Goal: Task Accomplishment & Management: Complete application form

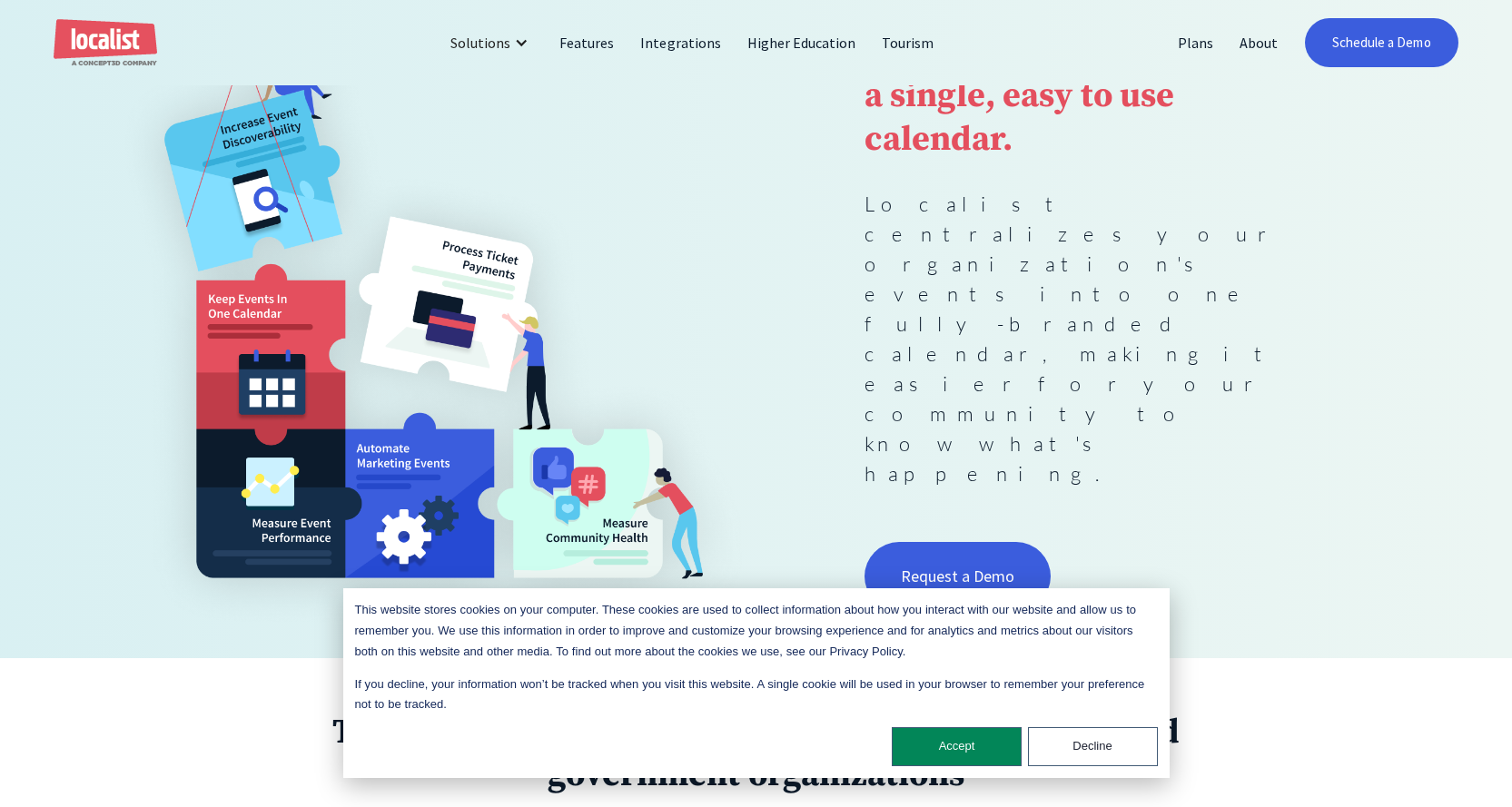
scroll to position [454, 0]
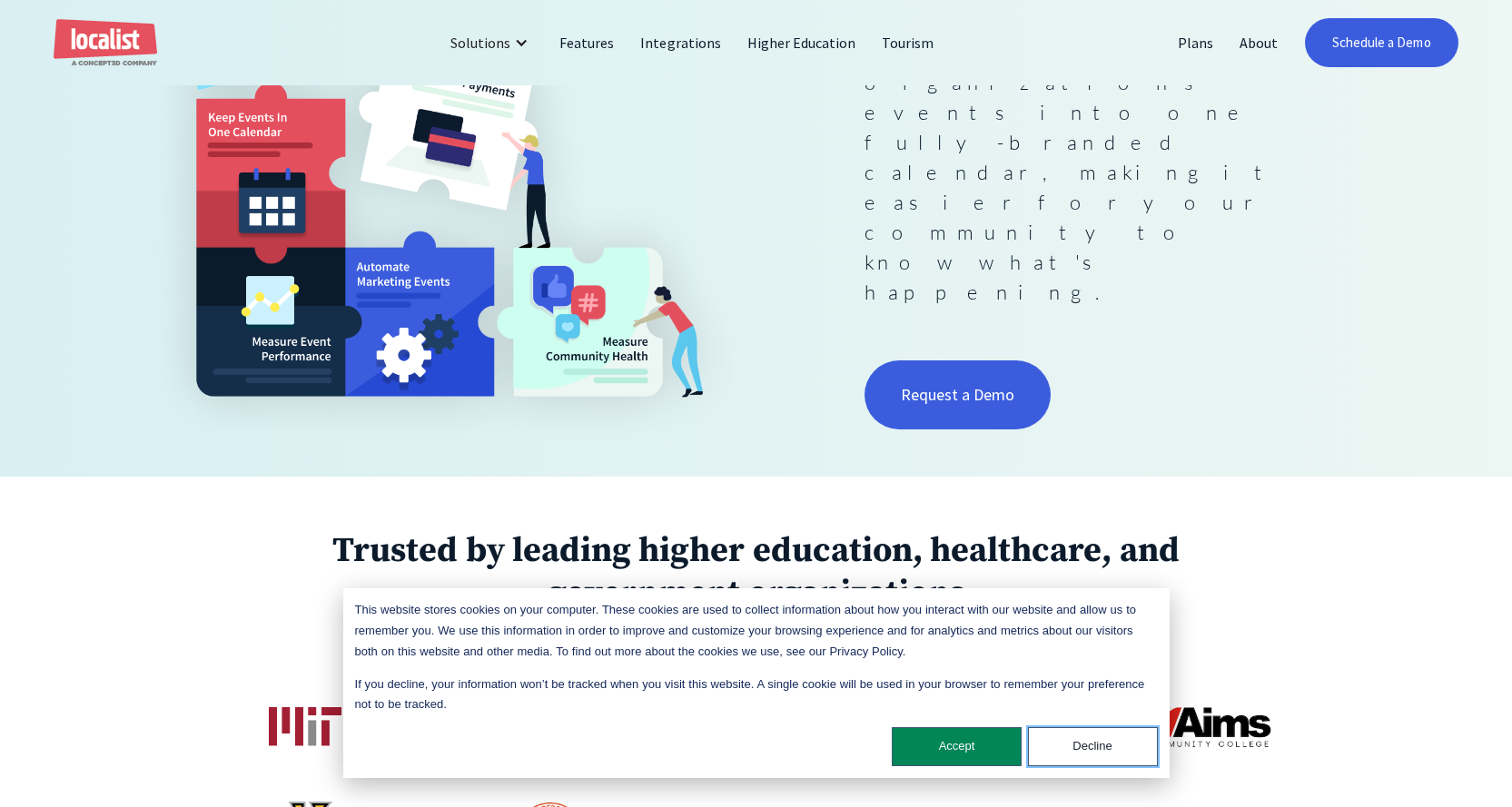
click at [1097, 746] on button "Decline" at bounding box center [1093, 747] width 130 height 39
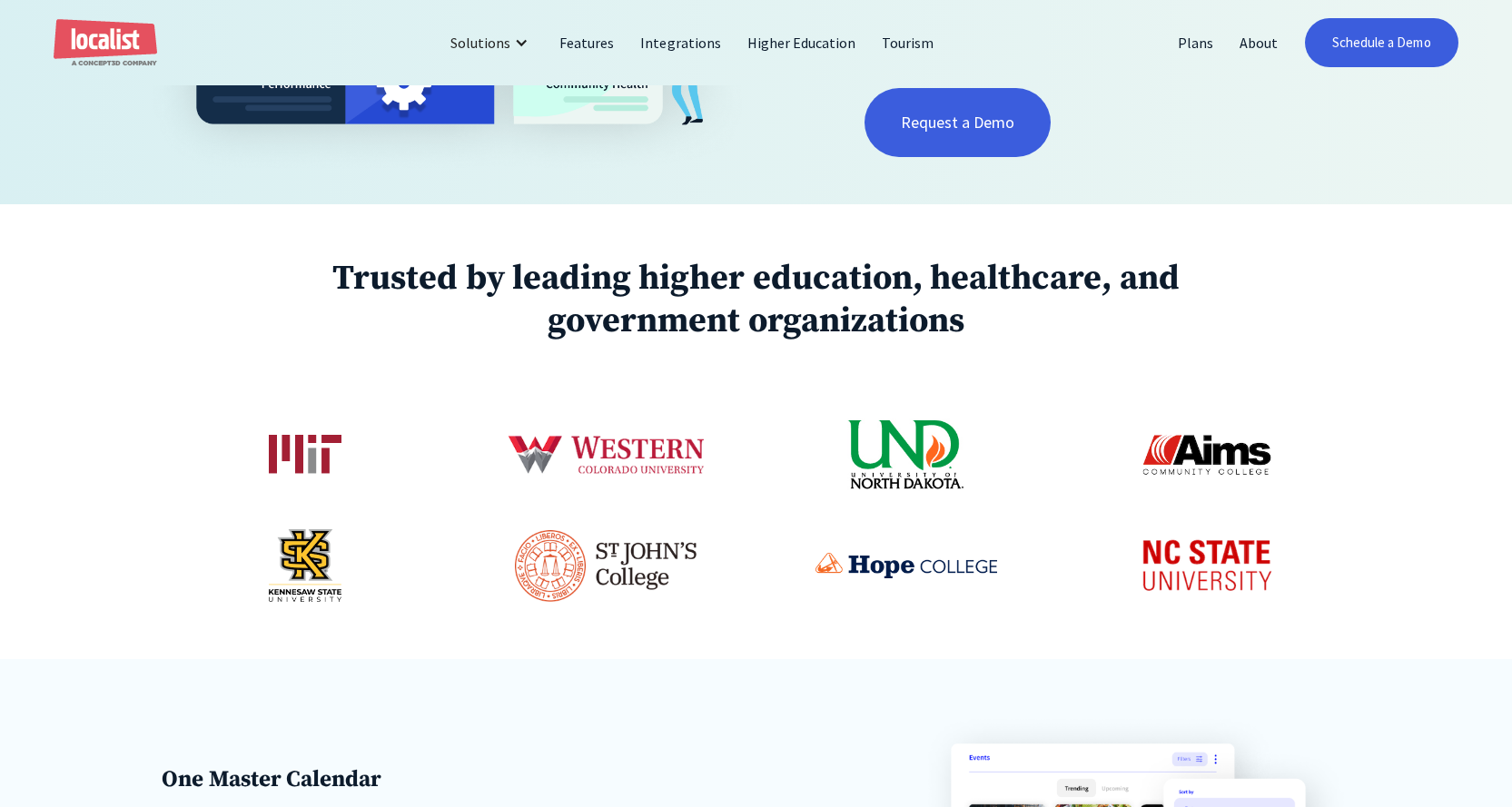
scroll to position [818, 0]
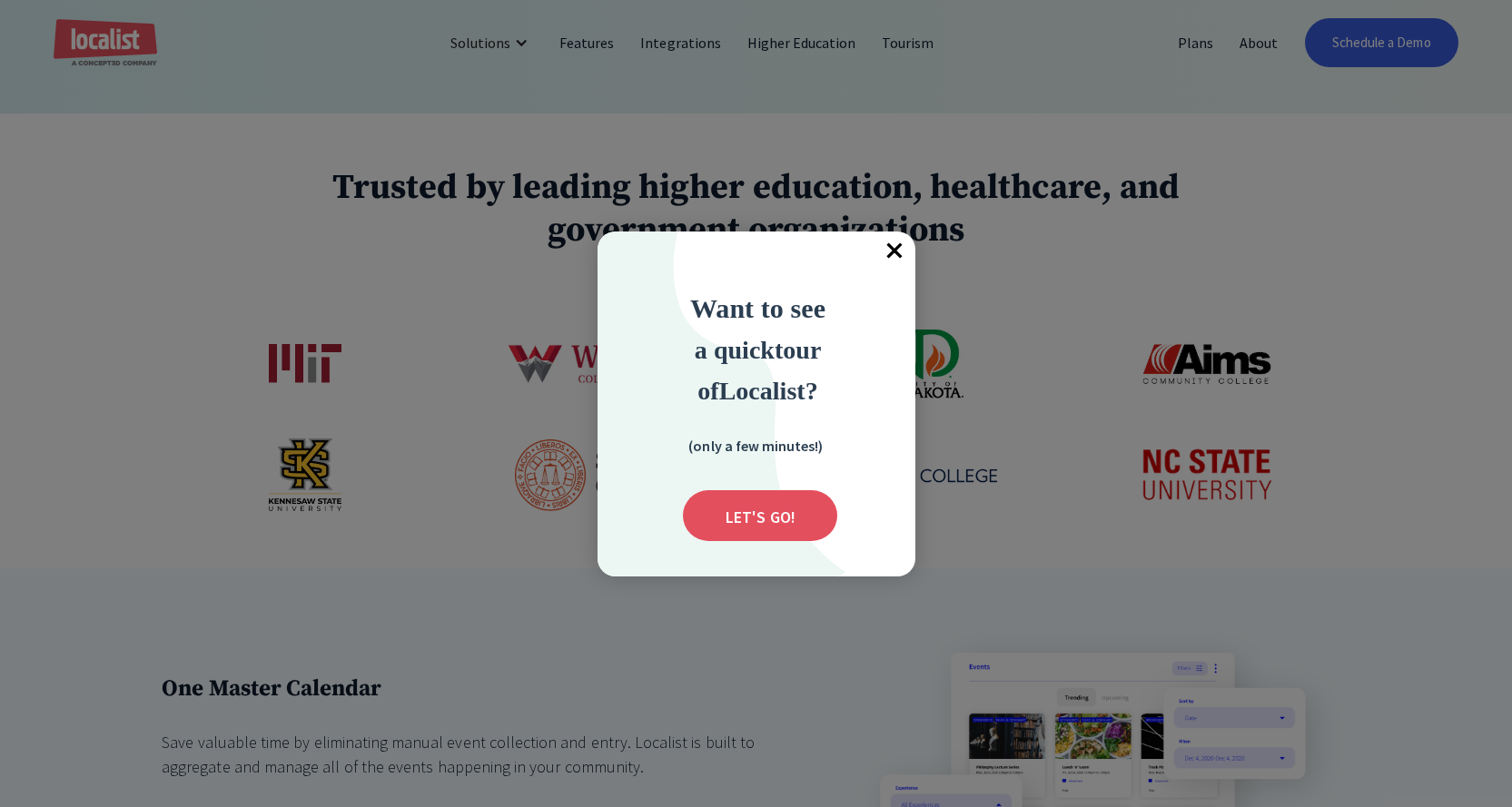
click at [892, 258] on span "×" at bounding box center [895, 251] width 40 height 40
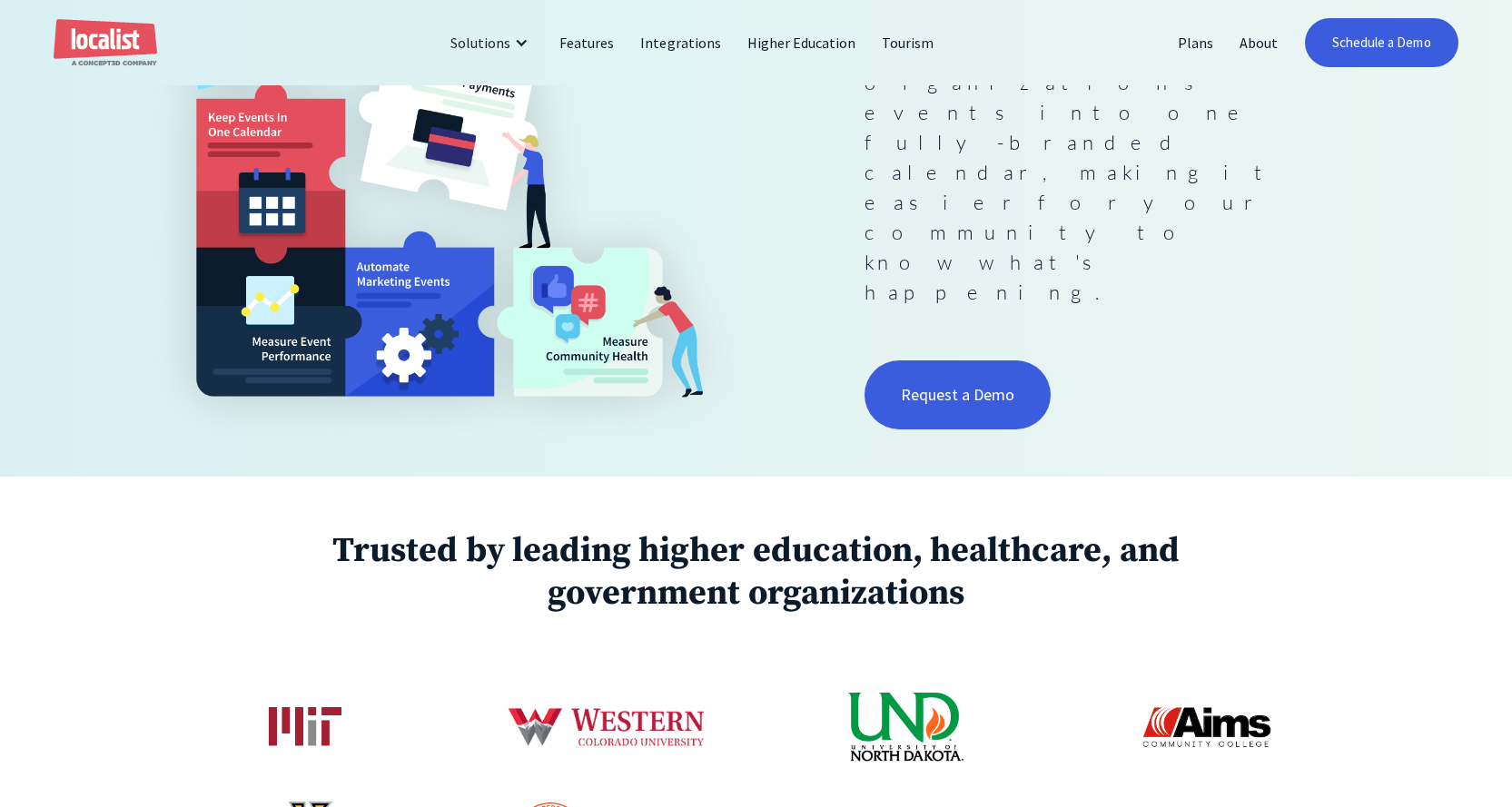
scroll to position [0, 0]
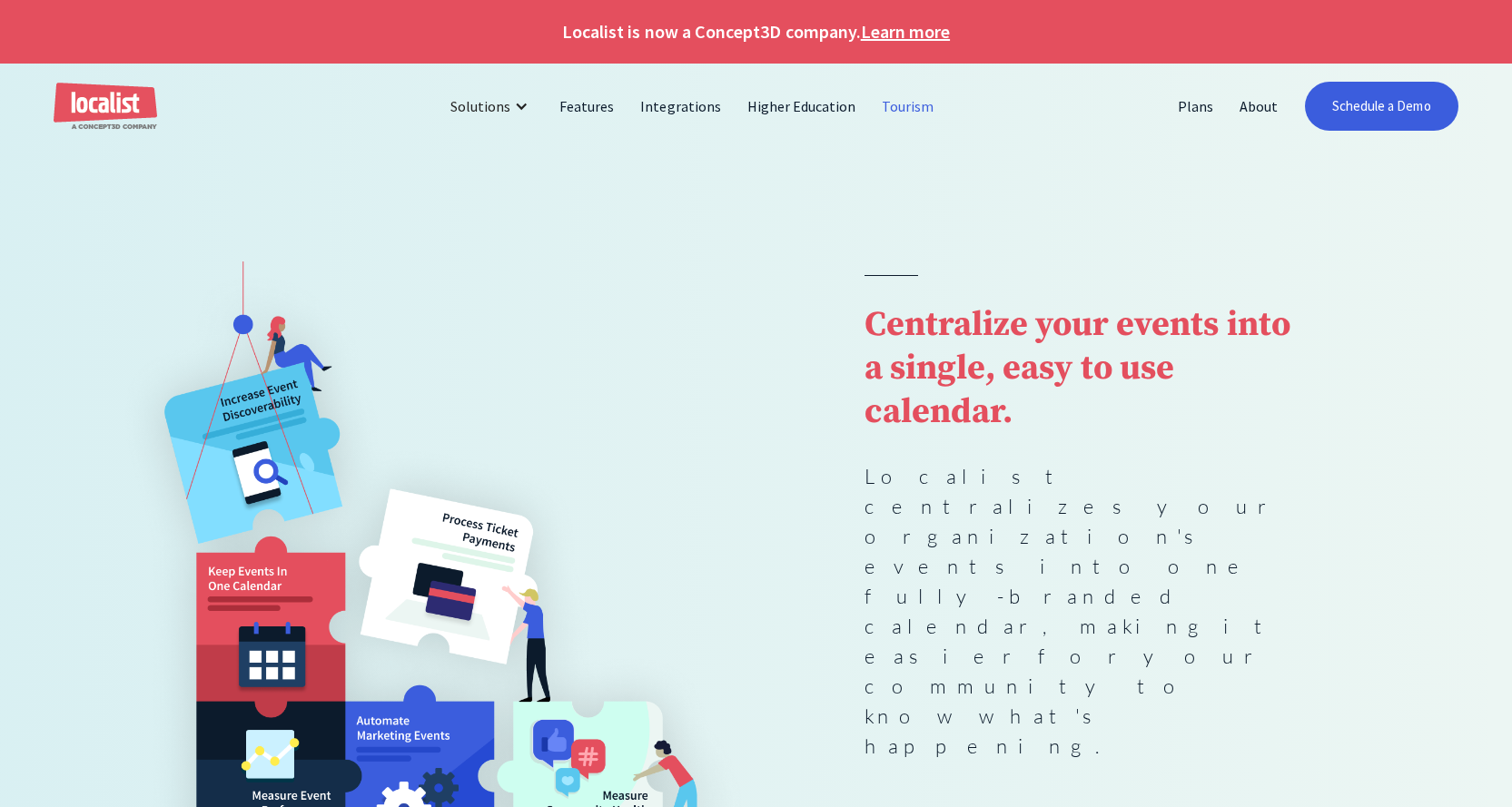
click at [890, 104] on link "Tourism" at bounding box center [908, 106] width 78 height 44
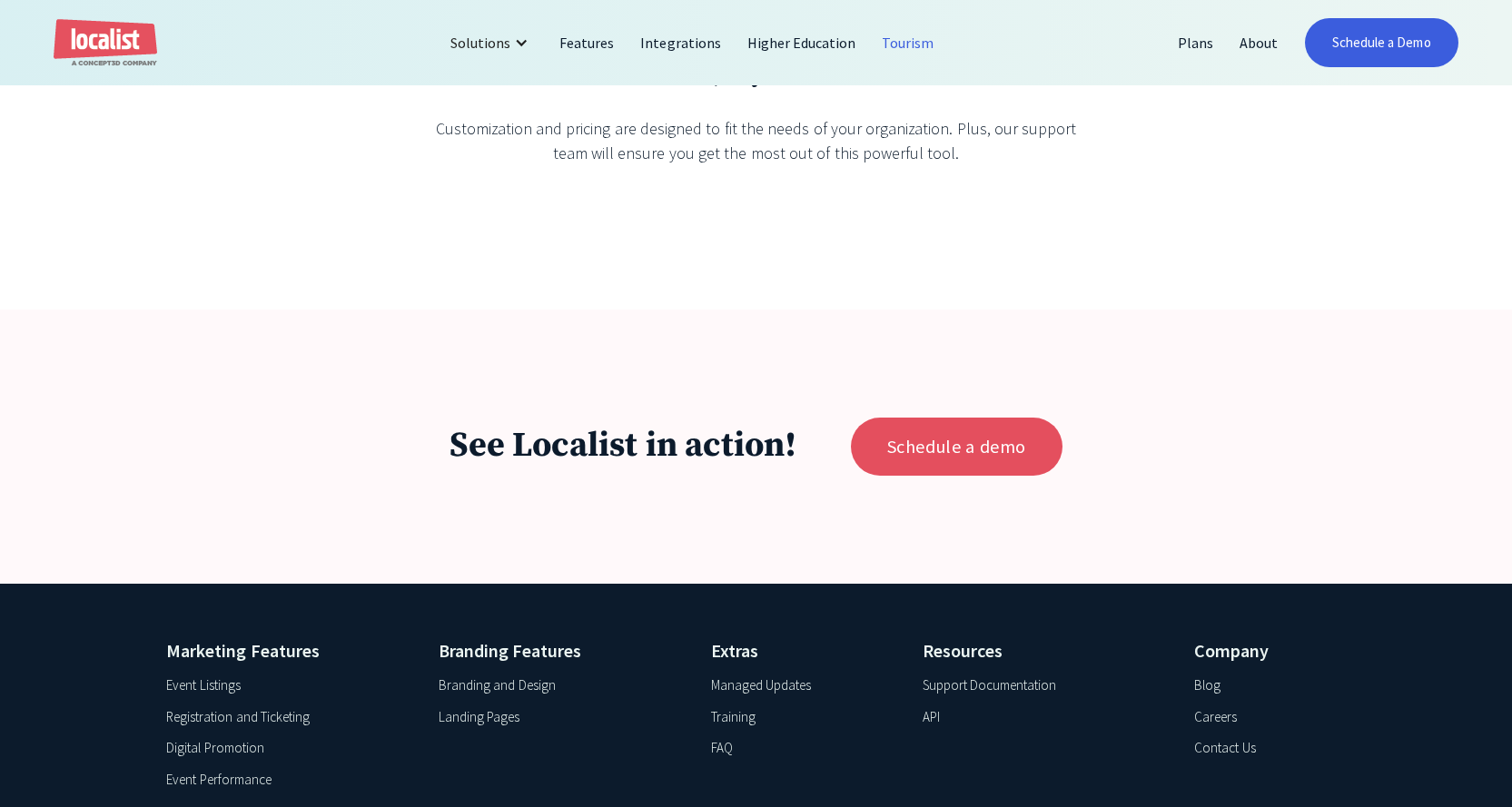
scroll to position [3179, 0]
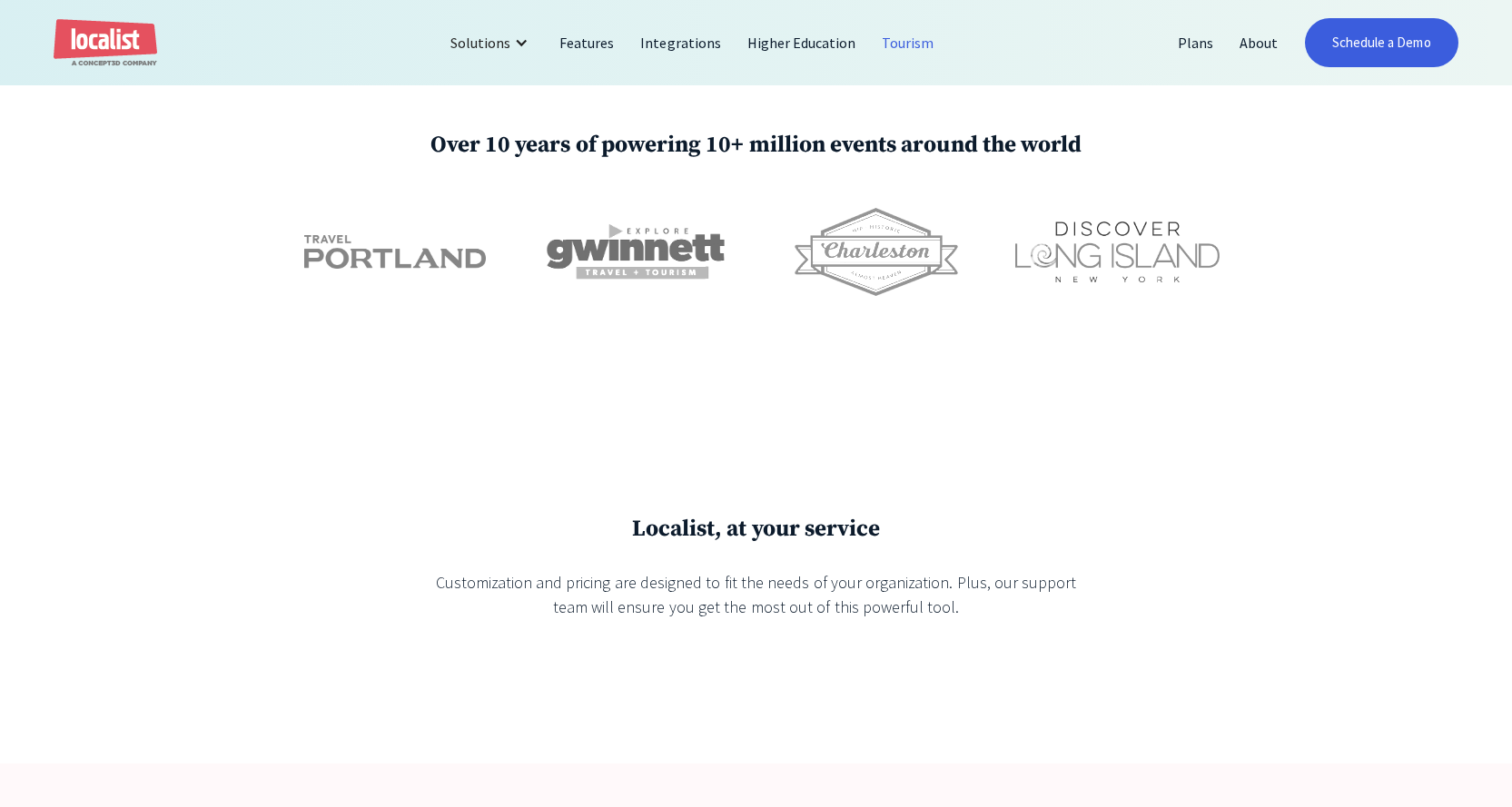
click at [872, 272] on img at bounding box center [876, 252] width 164 height 88
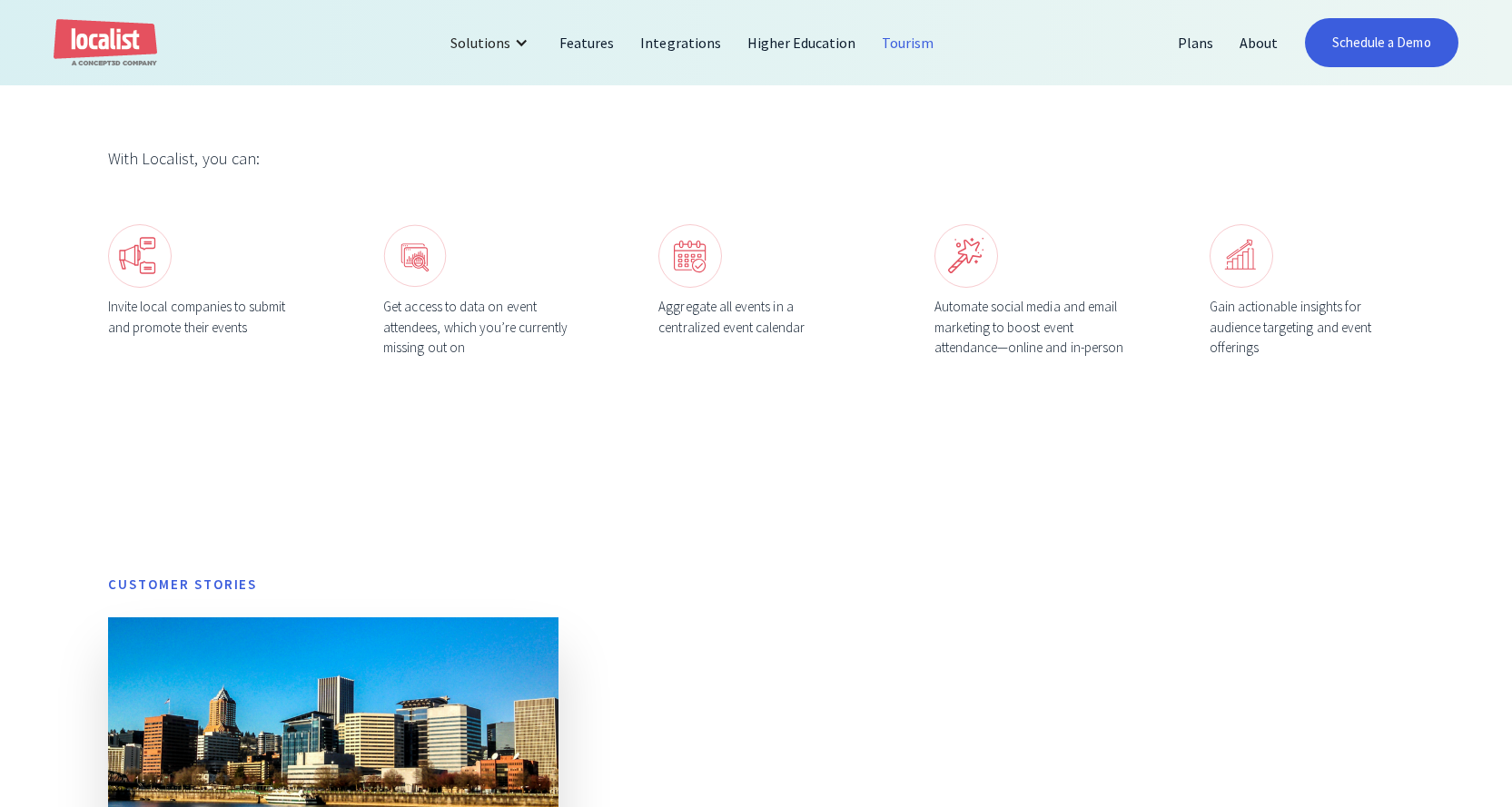
scroll to position [727, 0]
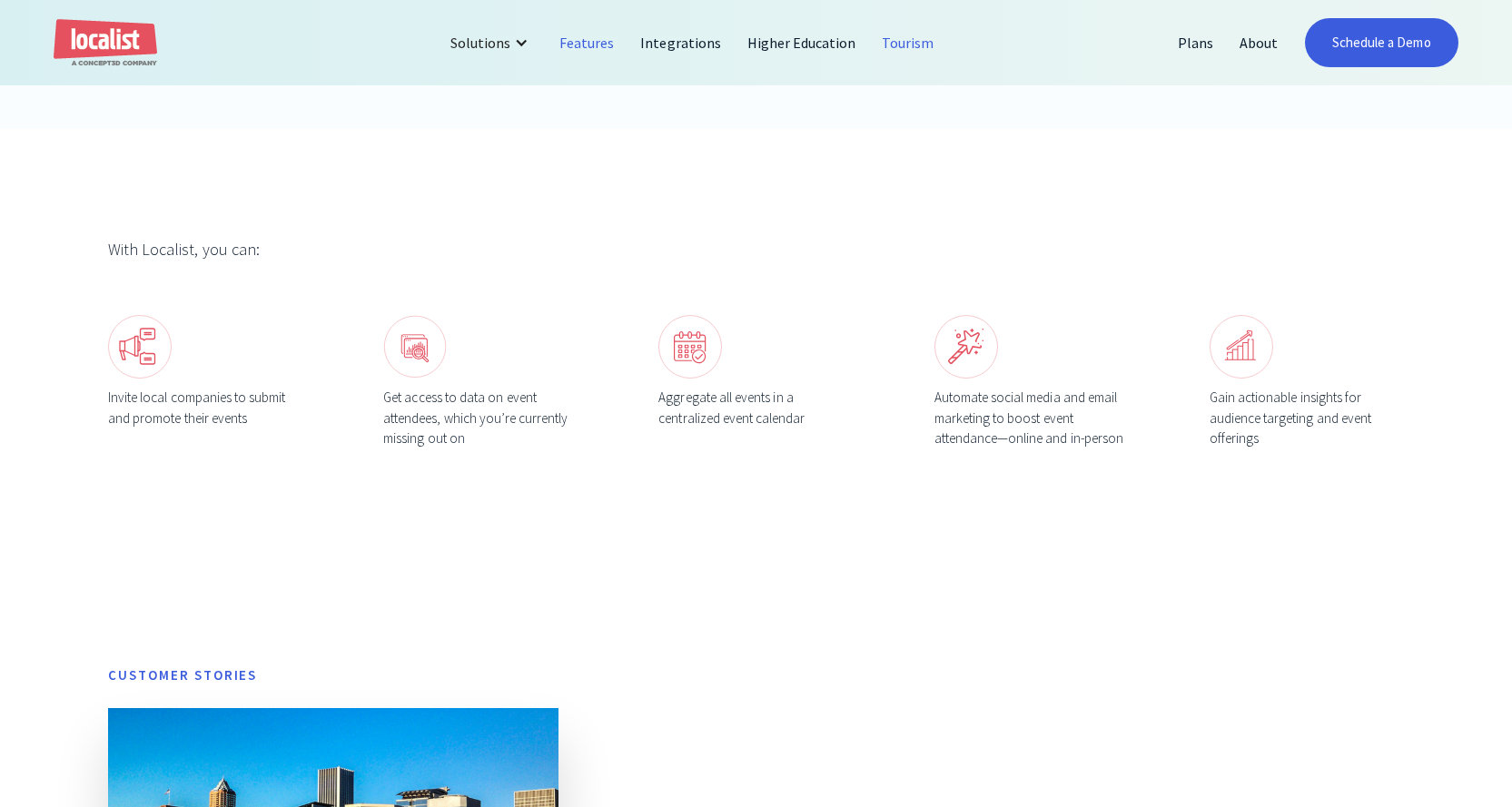
click at [581, 41] on link "Features" at bounding box center [586, 43] width 80 height 44
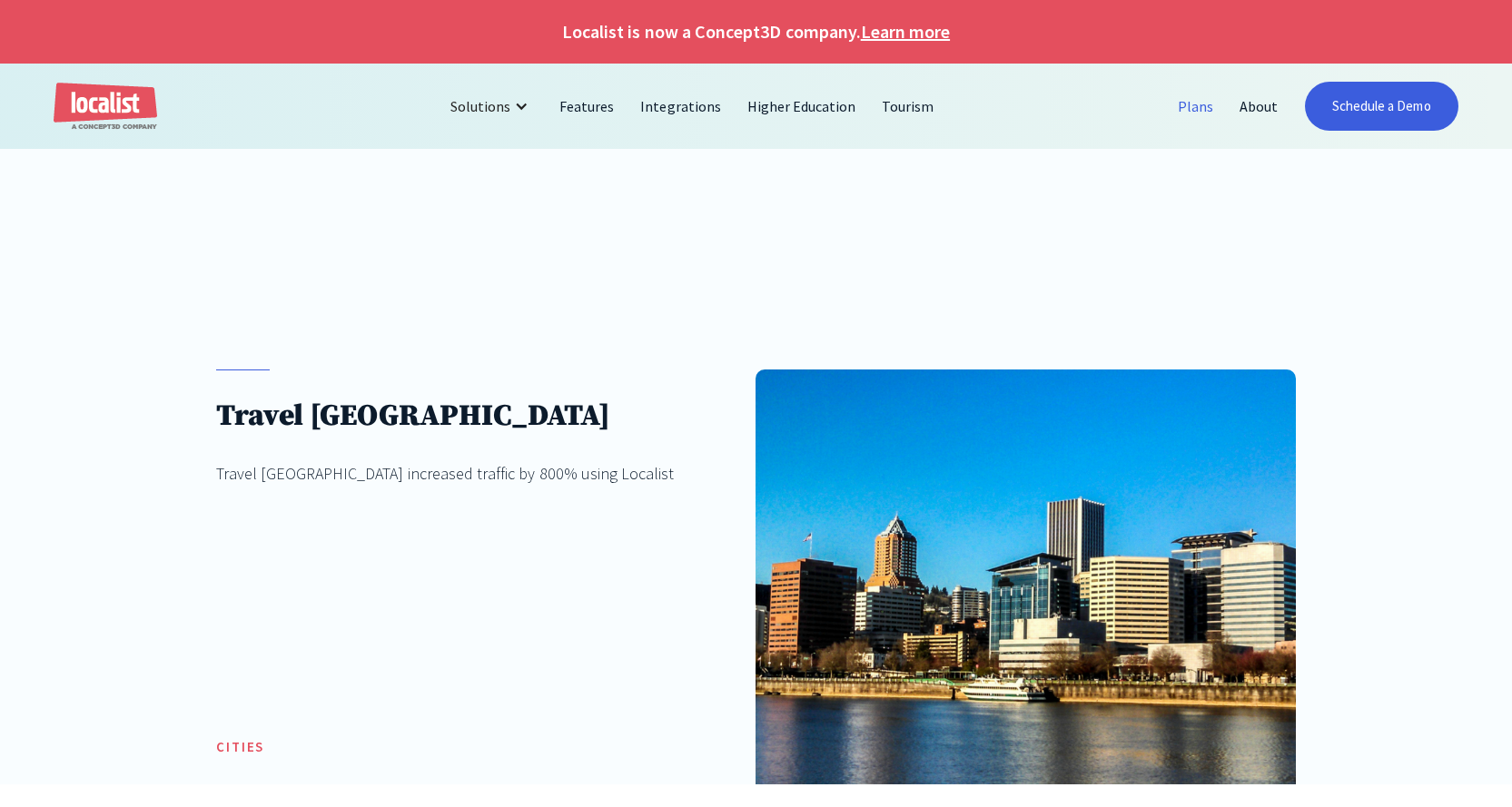
click at [1188, 113] on link "Plans" at bounding box center [1196, 106] width 62 height 44
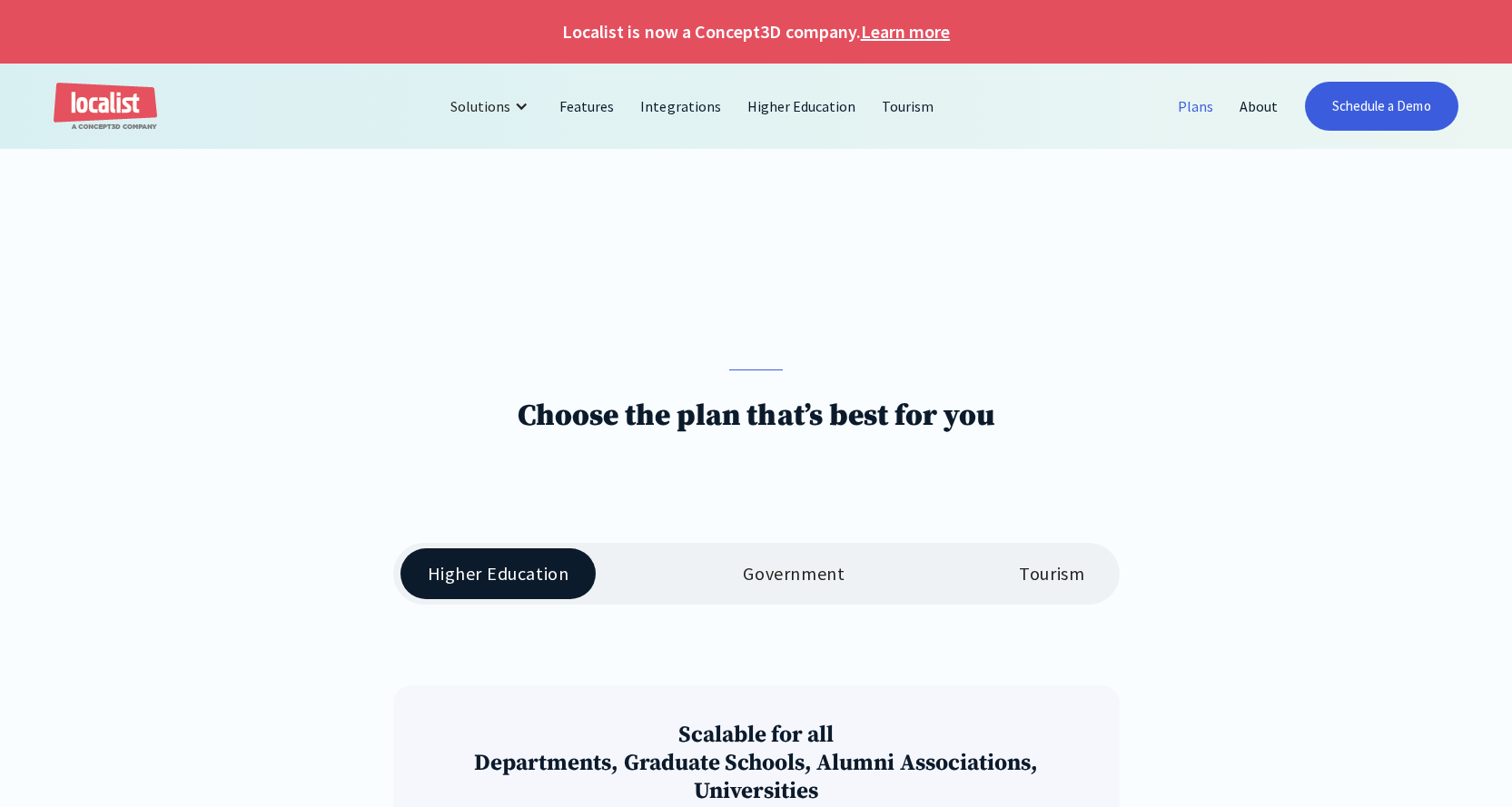
scroll to position [272, 0]
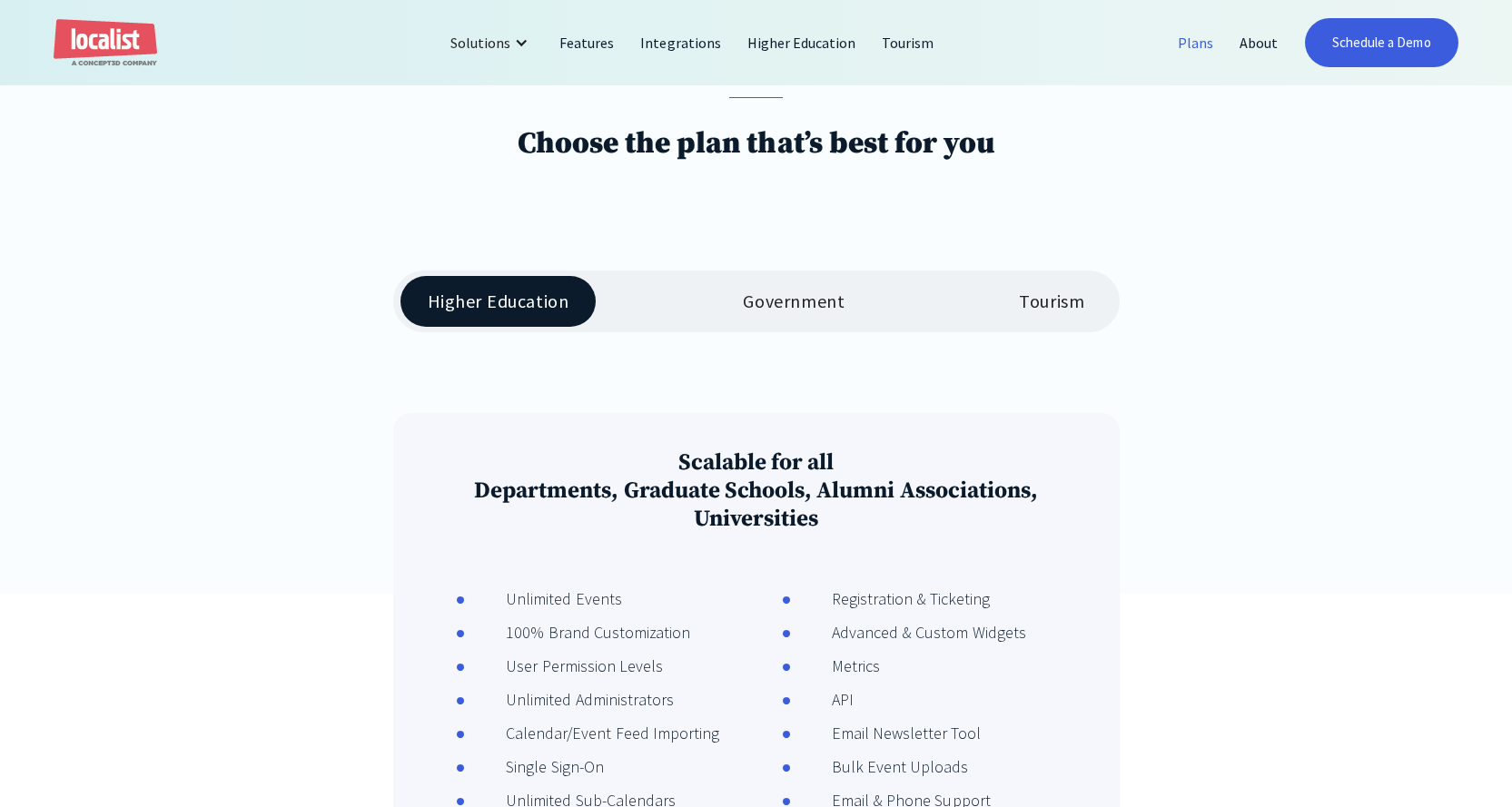
click at [1062, 321] on link "Tourism" at bounding box center [1052, 301] width 120 height 50
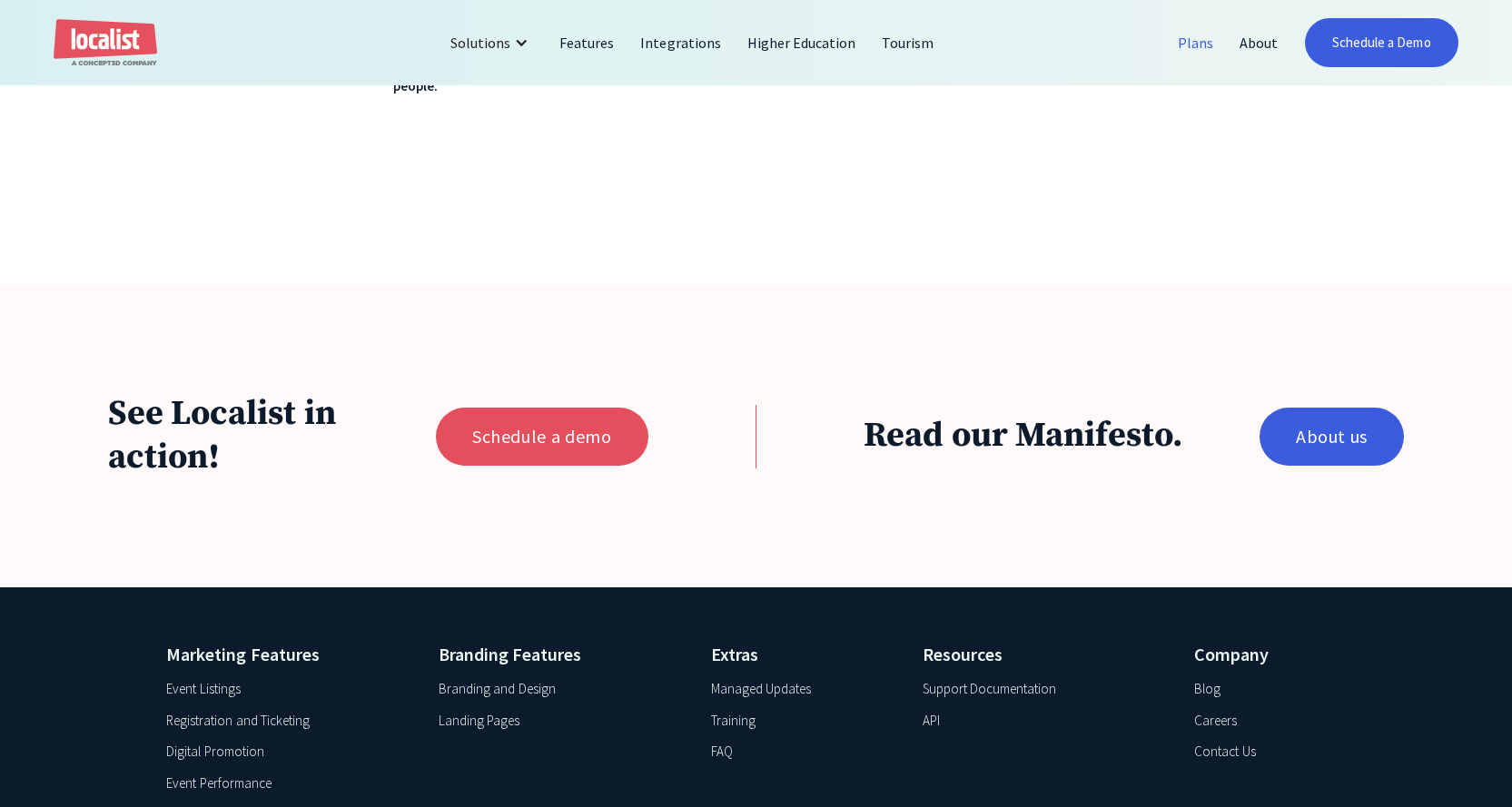
scroll to position [1181, 0]
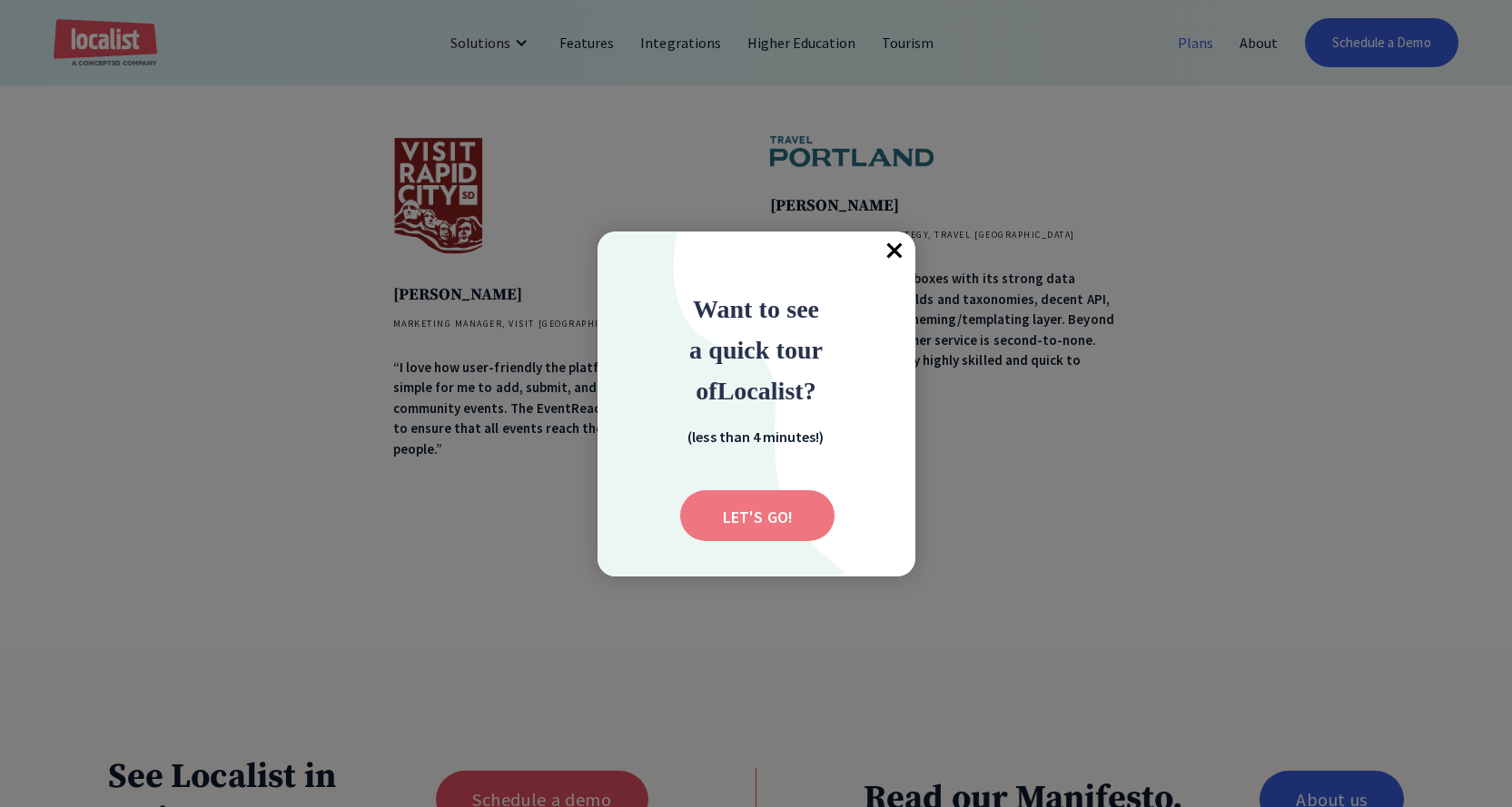
click at [714, 530] on input "Submit" at bounding box center [756, 515] width 154 height 50
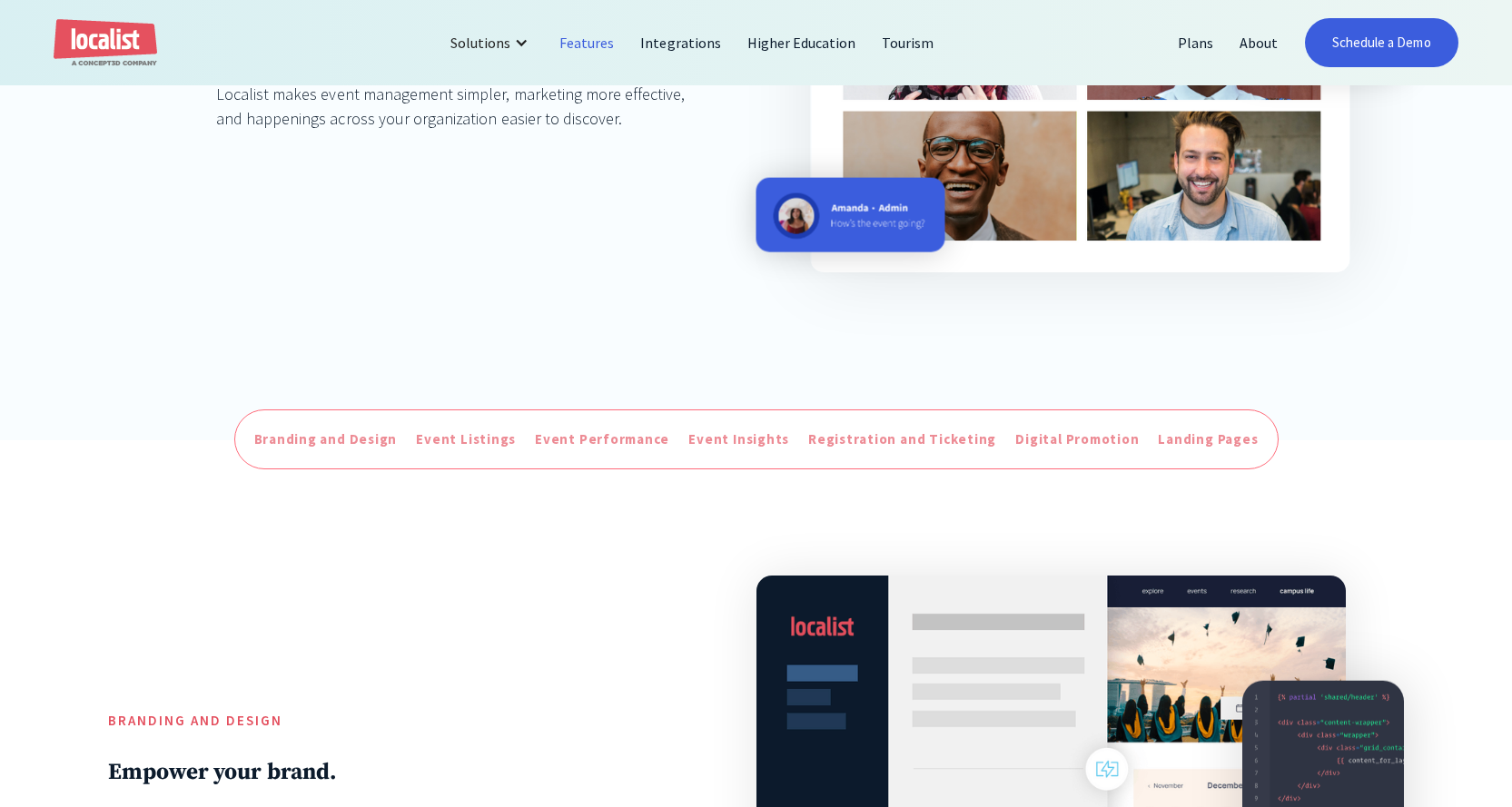
scroll to position [727, 0]
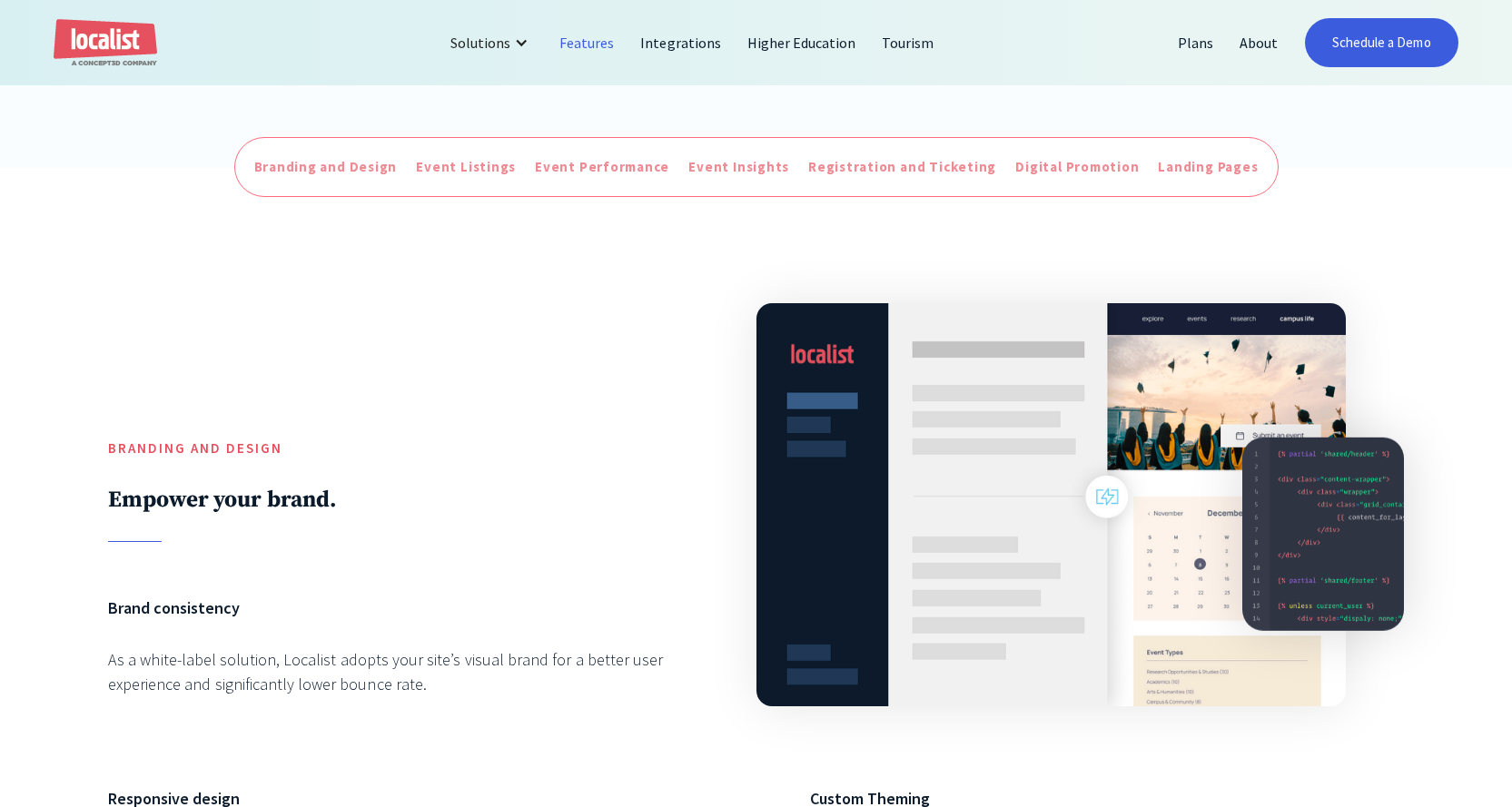
click at [1110, 510] on div at bounding box center [1106, 505] width 594 height 457
click at [339, 174] on div "Branding and Design" at bounding box center [325, 168] width 143 height 21
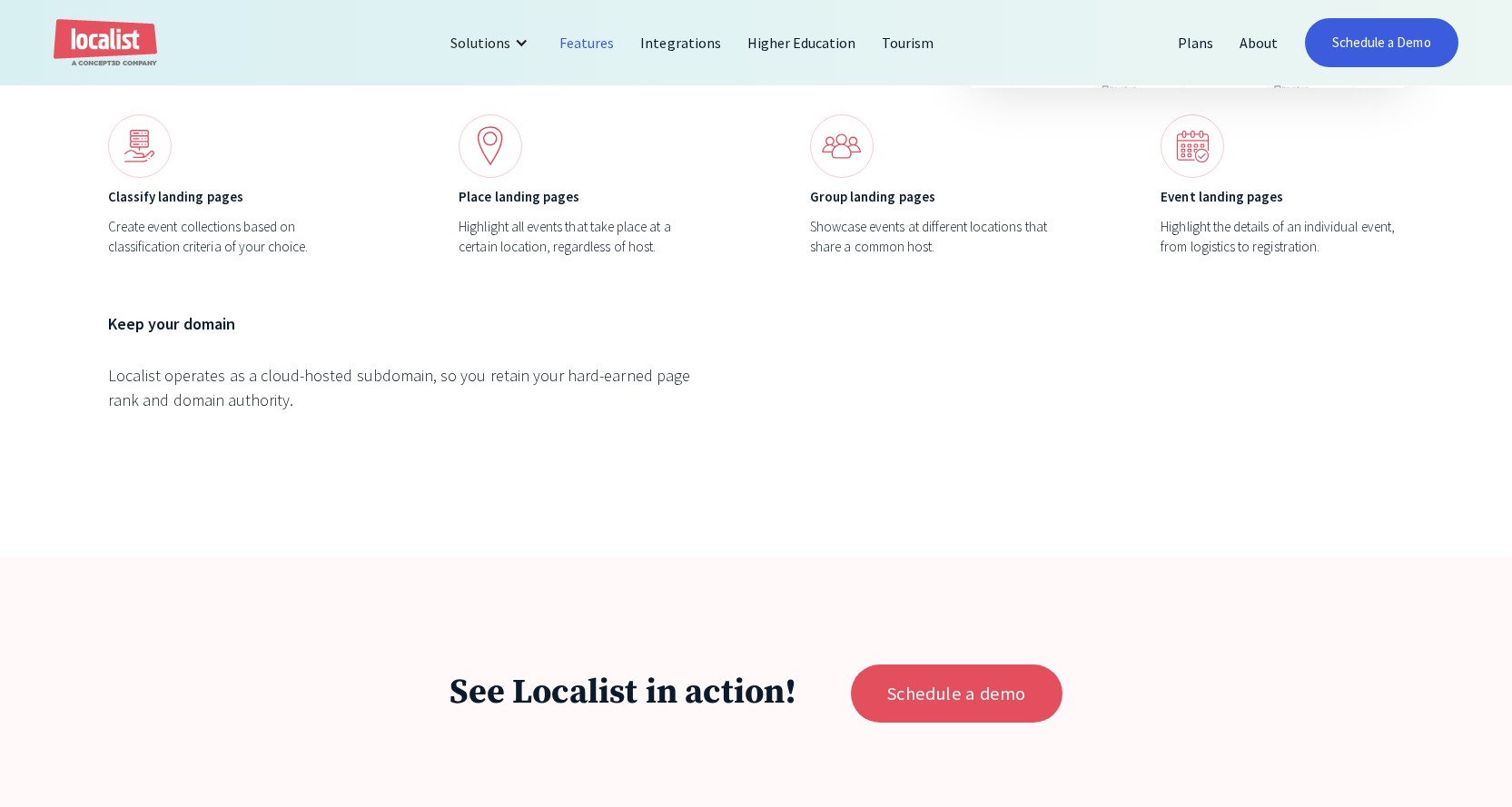
scroll to position [7166, 0]
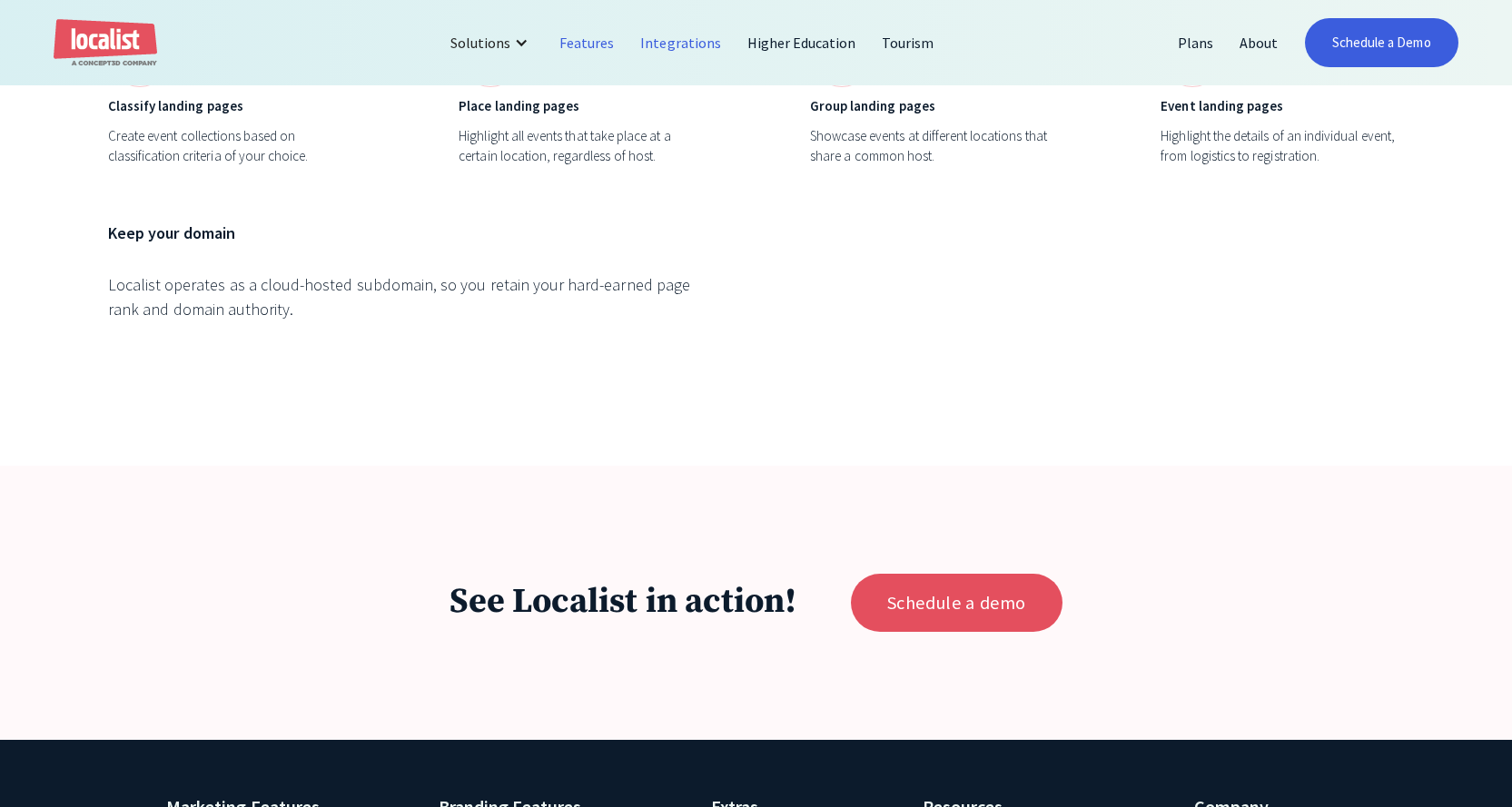
click at [672, 49] on link "Integrations" at bounding box center [681, 43] width 107 height 44
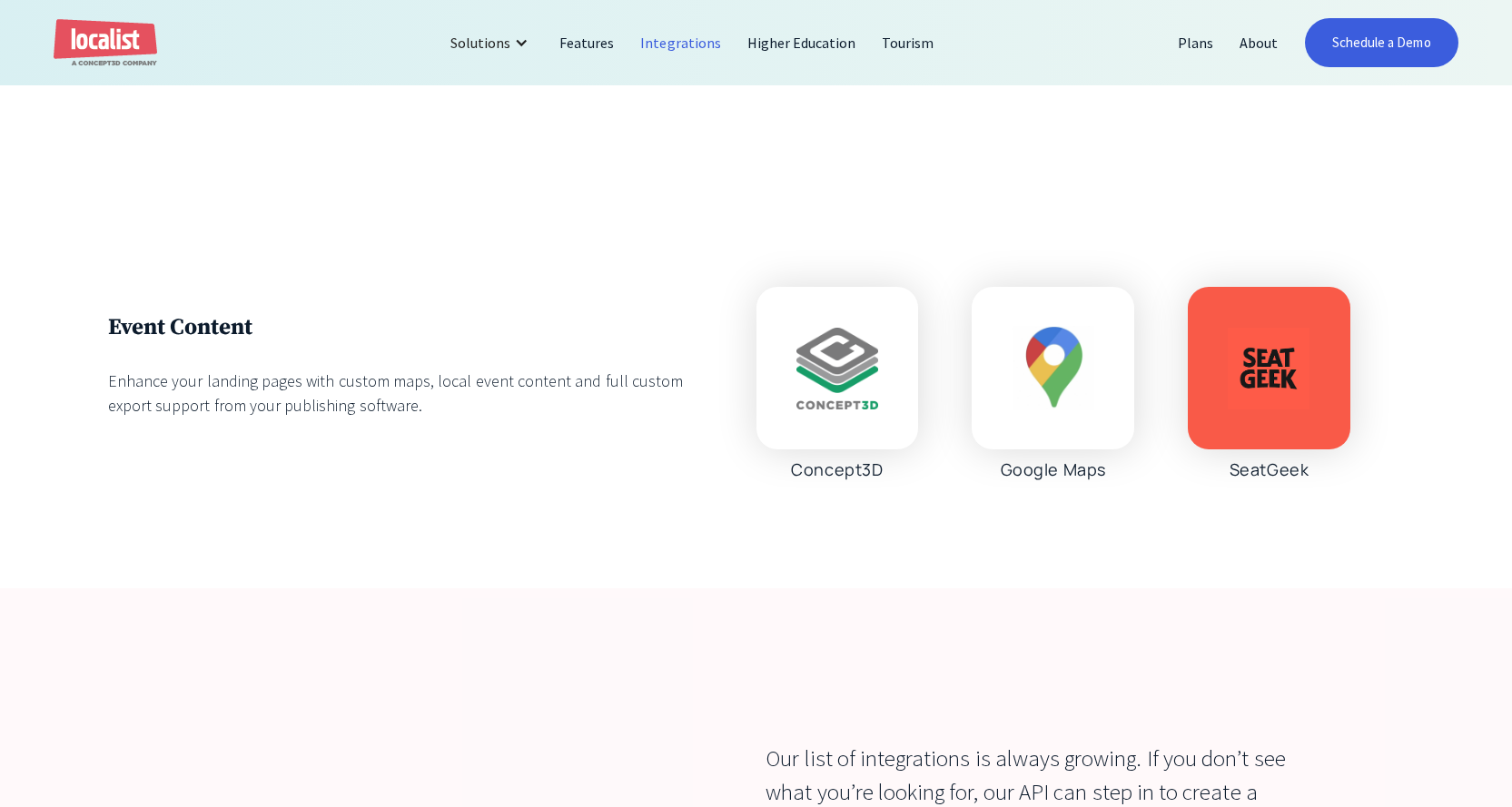
scroll to position [6175, 0]
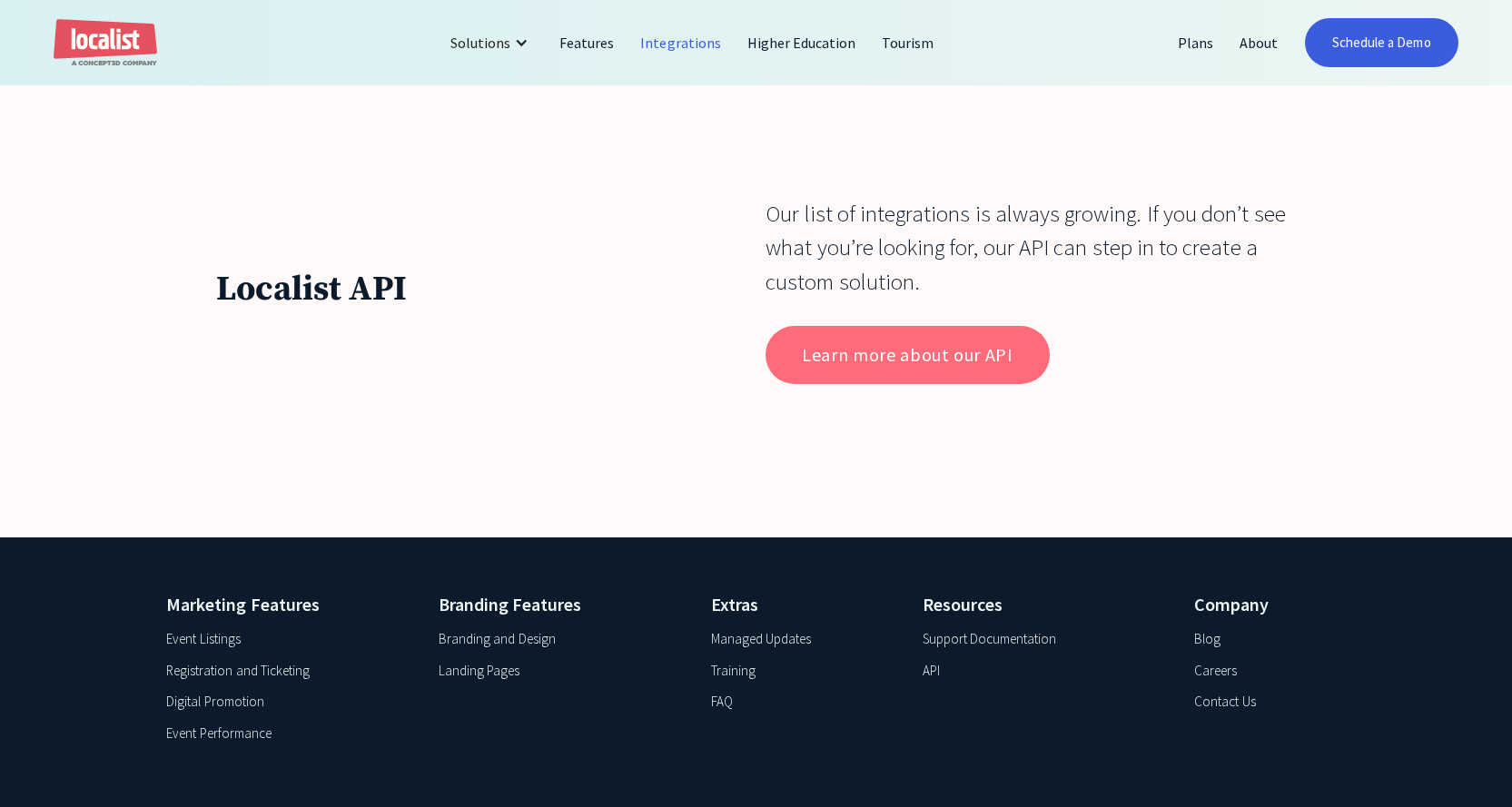
click at [920, 385] on link "Learn more about our API" at bounding box center [907, 356] width 283 height 58
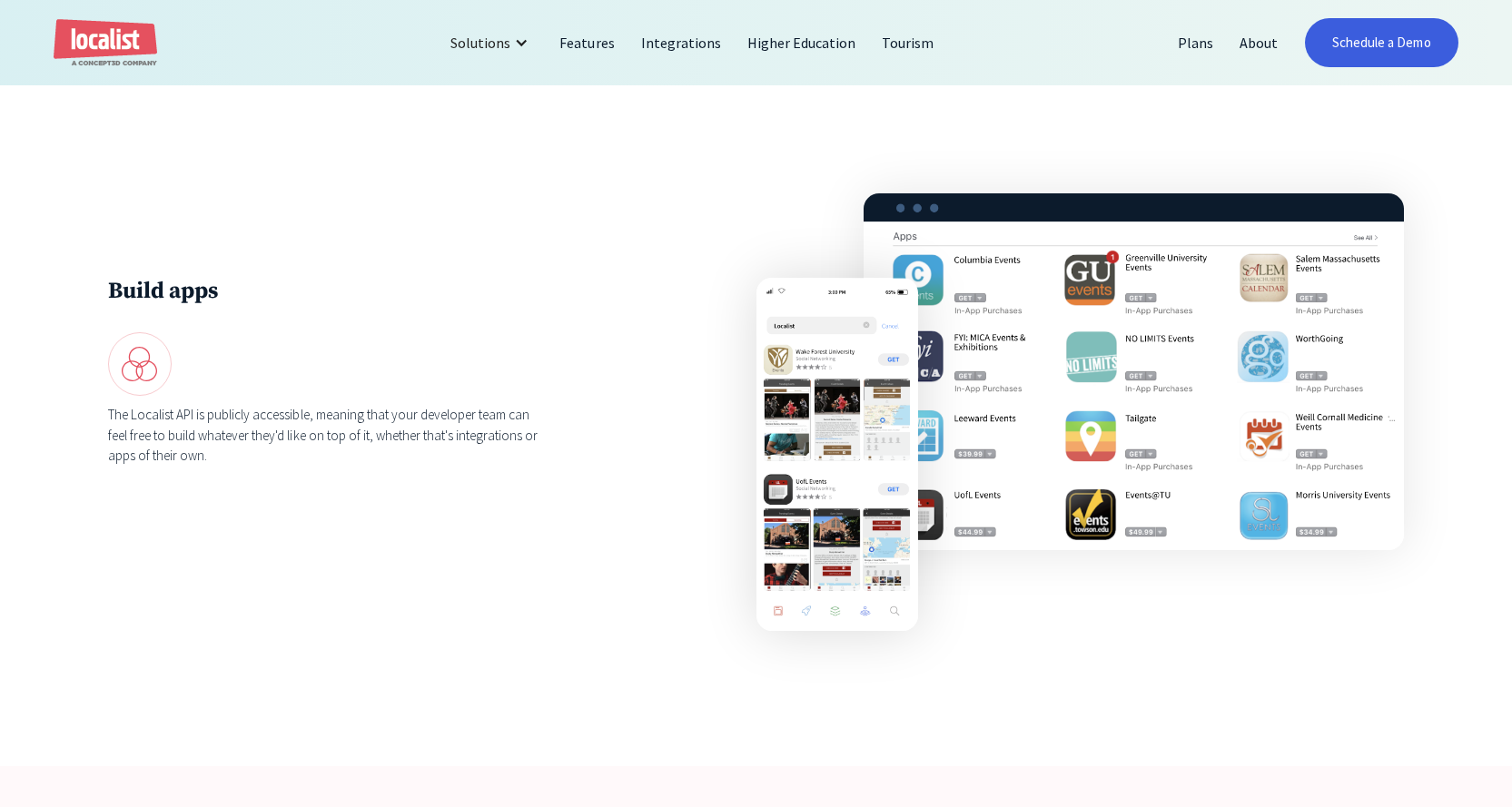
scroll to position [2906, 0]
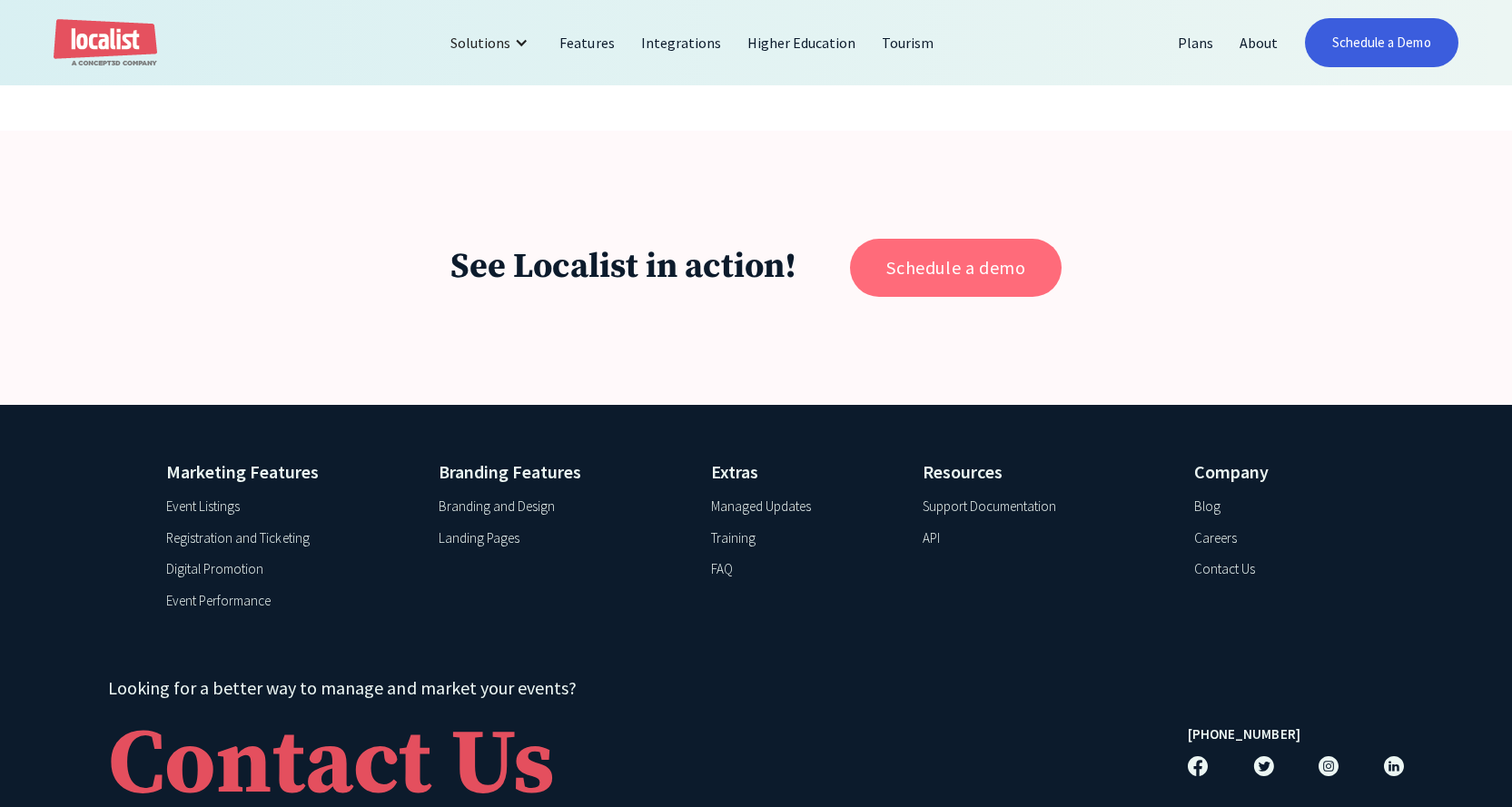
click at [972, 297] on link "Schedule a demo" at bounding box center [955, 268] width 211 height 58
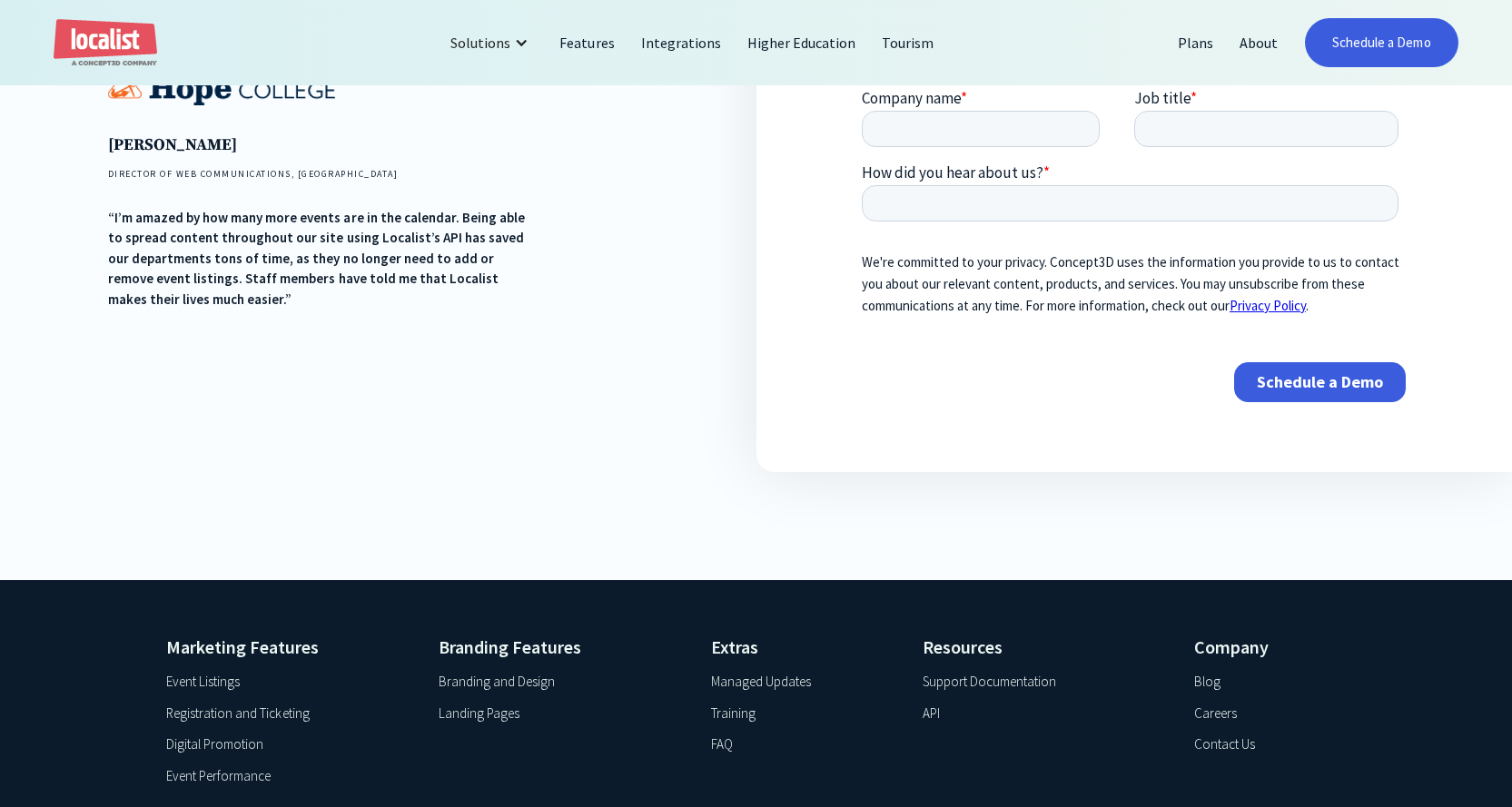
scroll to position [181, 0]
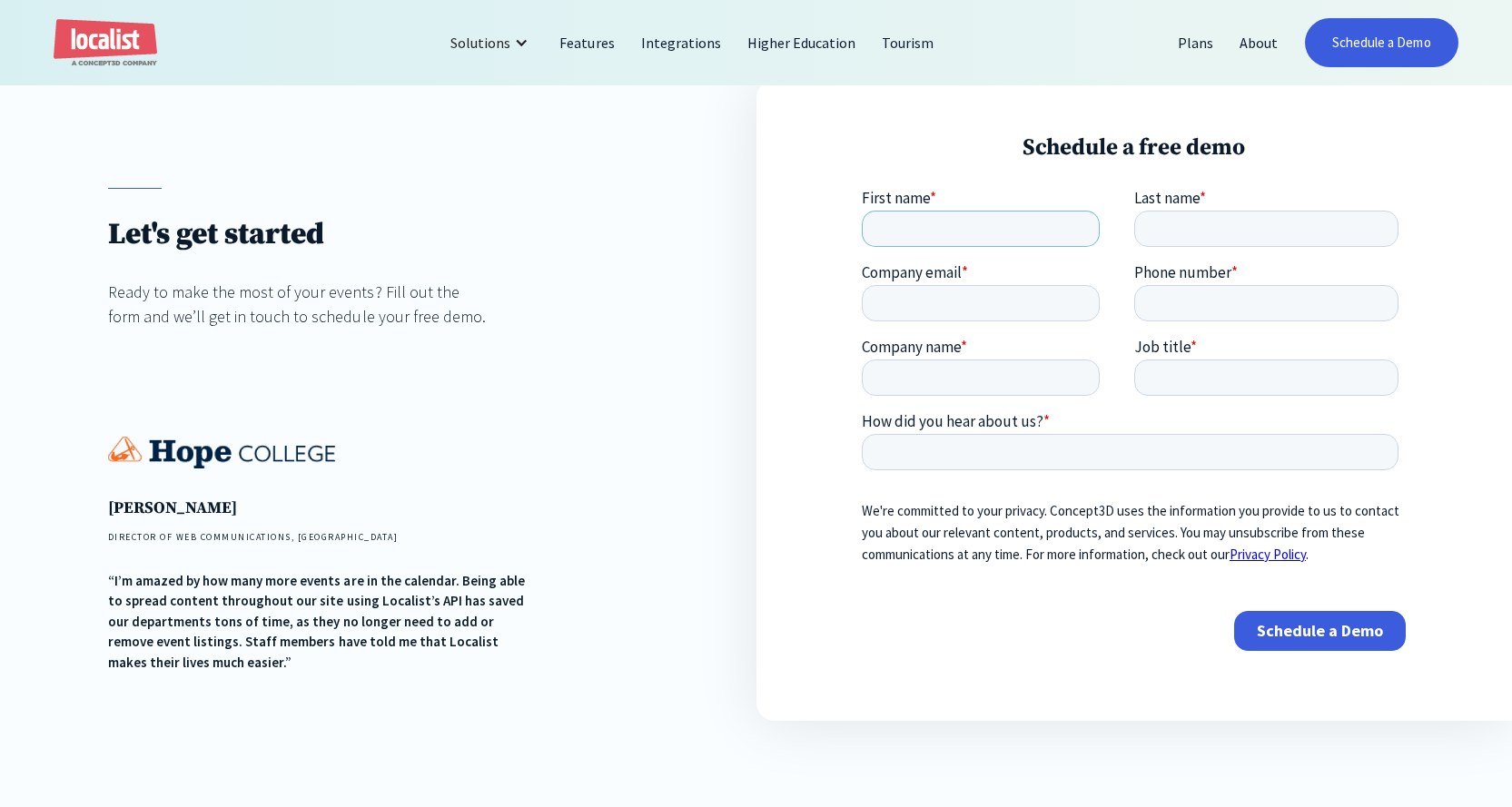
click at [975, 212] on input "First name *" at bounding box center [981, 228] width 238 height 36
type input "Meagan"
click at [1142, 227] on input "Last name *" at bounding box center [1267, 228] width 265 height 36
type input "Godfrey"
click at [1078, 314] on input "Company email *" at bounding box center [981, 302] width 238 height 36
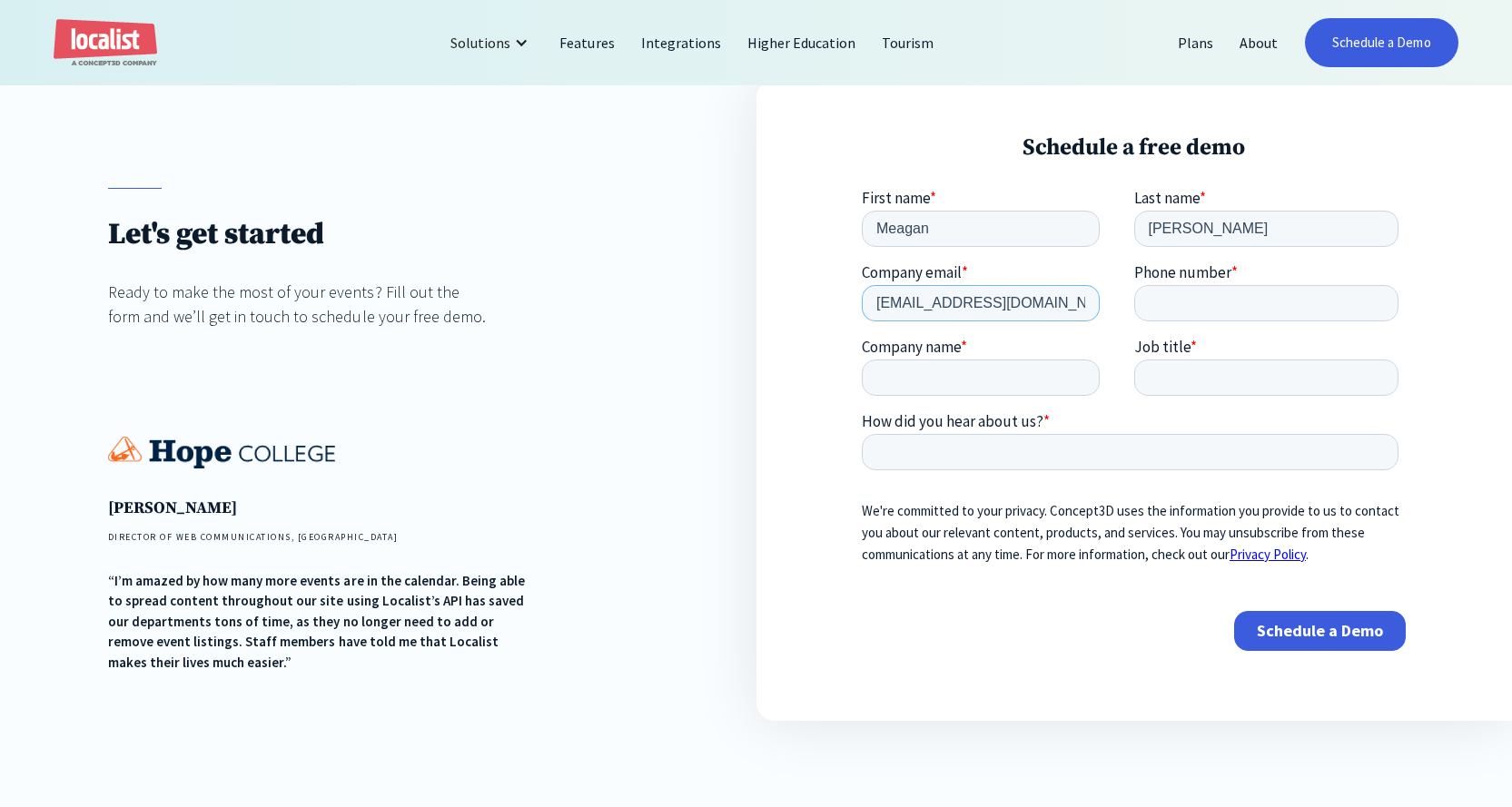
type input "mgodfrey@gptx.org"
type input "9725955400"
type input "Visit Grand Prairie"
type input "Marketing Administrator"
type input "Internet"
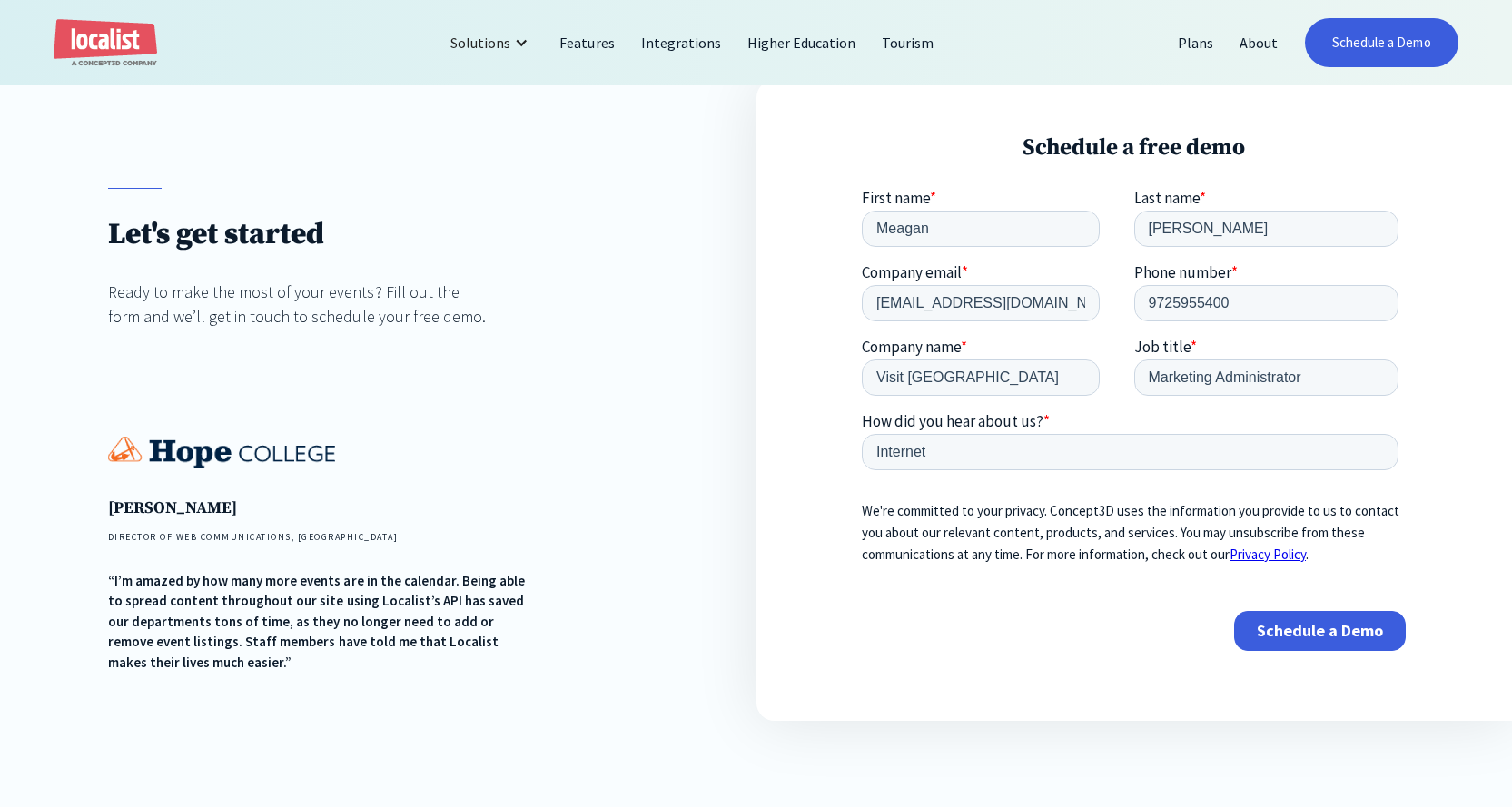
click at [1303, 635] on input "Schedule a Demo" at bounding box center [1319, 631] width 171 height 40
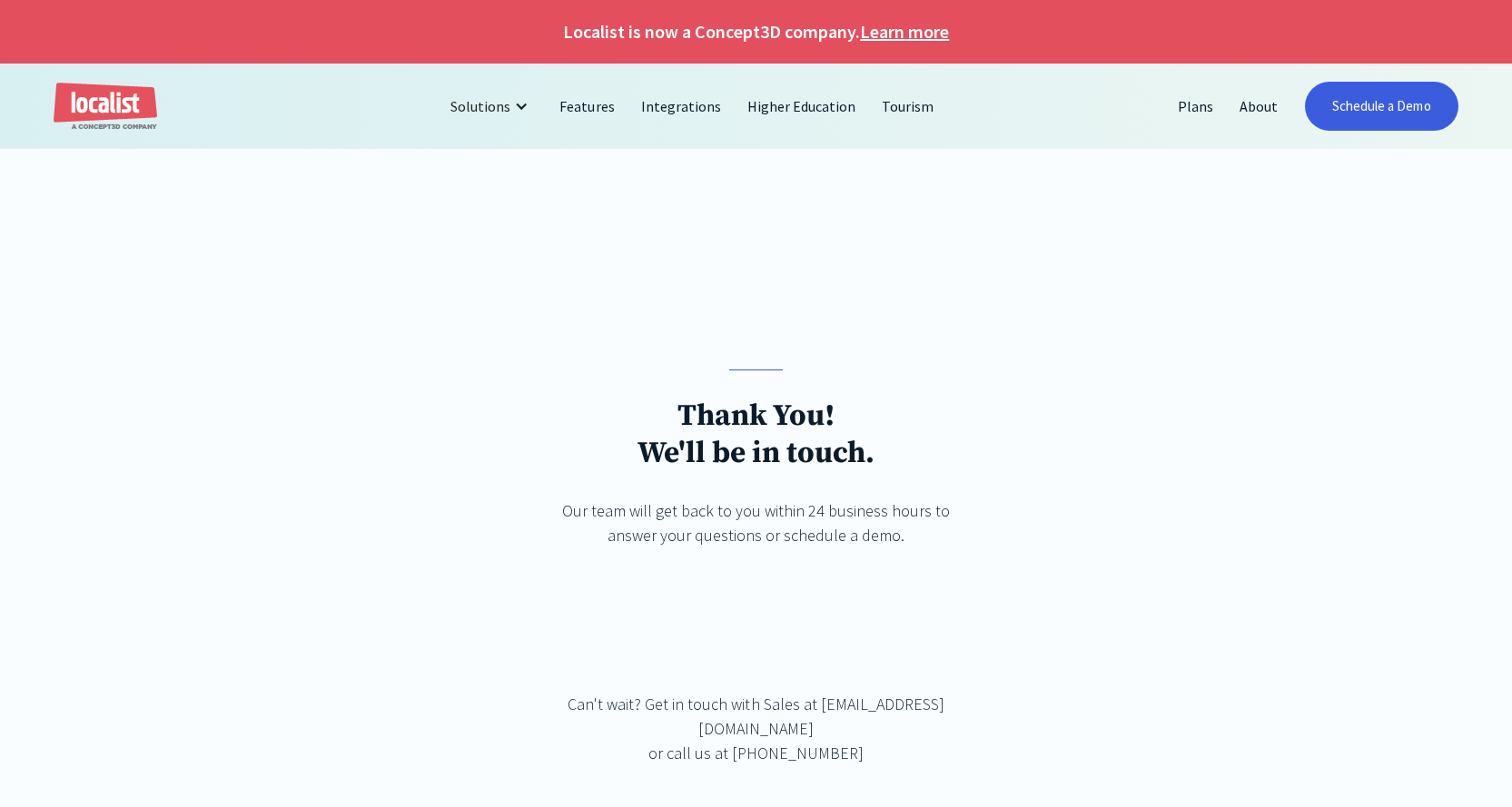
click at [123, 116] on img "home" at bounding box center [105, 107] width 104 height 48
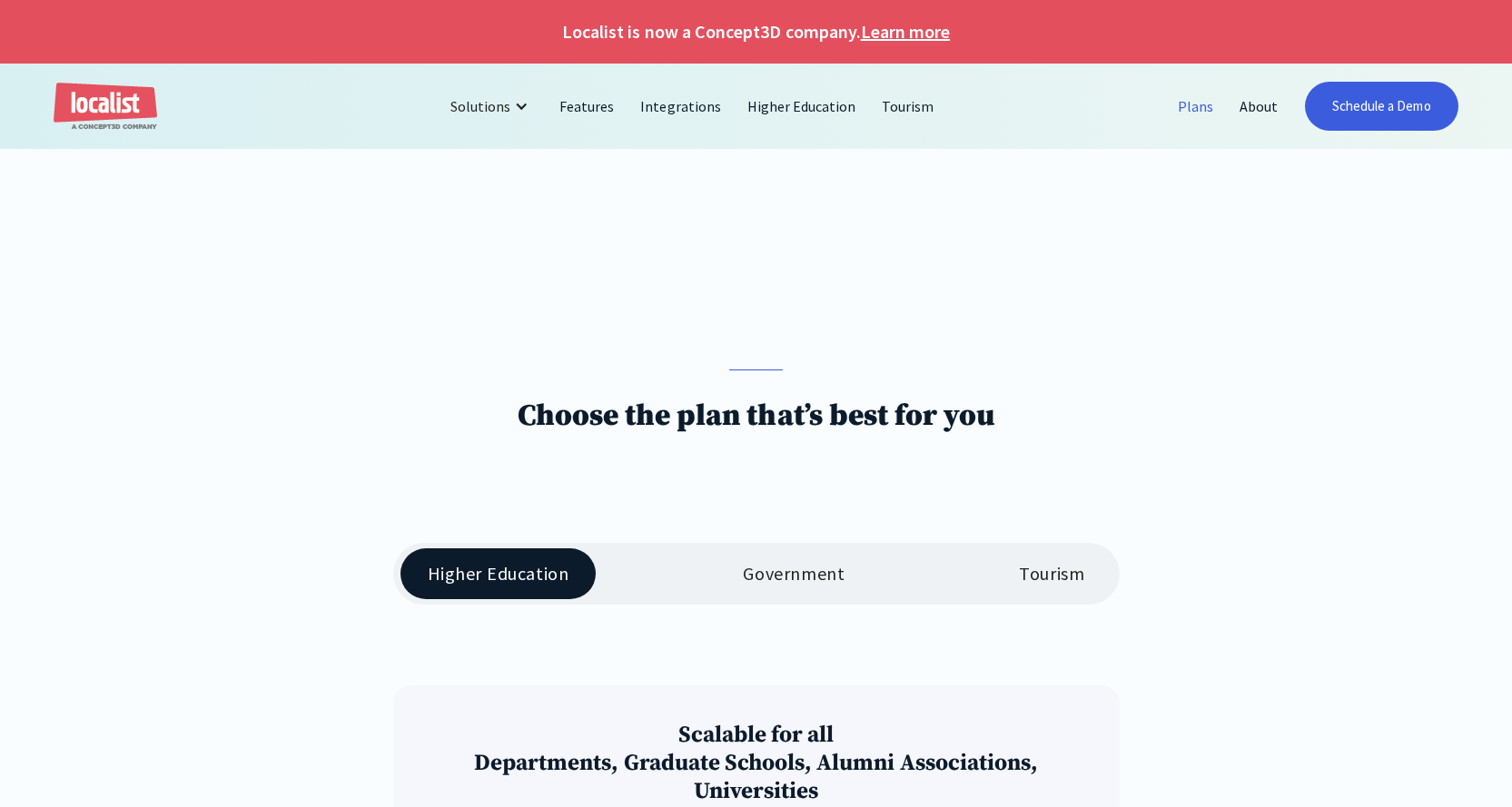
click at [1036, 574] on div "Tourism" at bounding box center [1051, 574] width 65 height 21
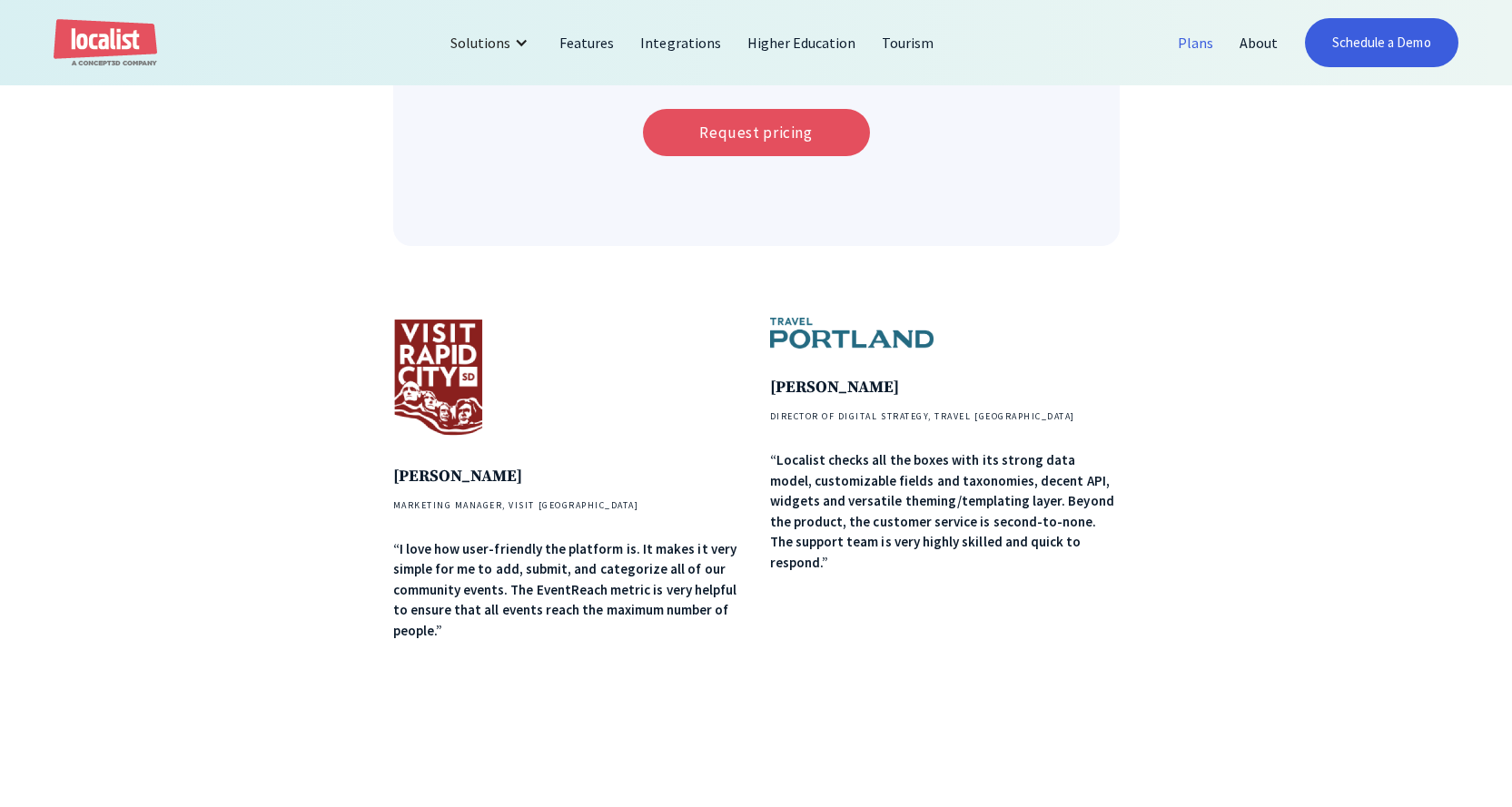
scroll to position [544, 0]
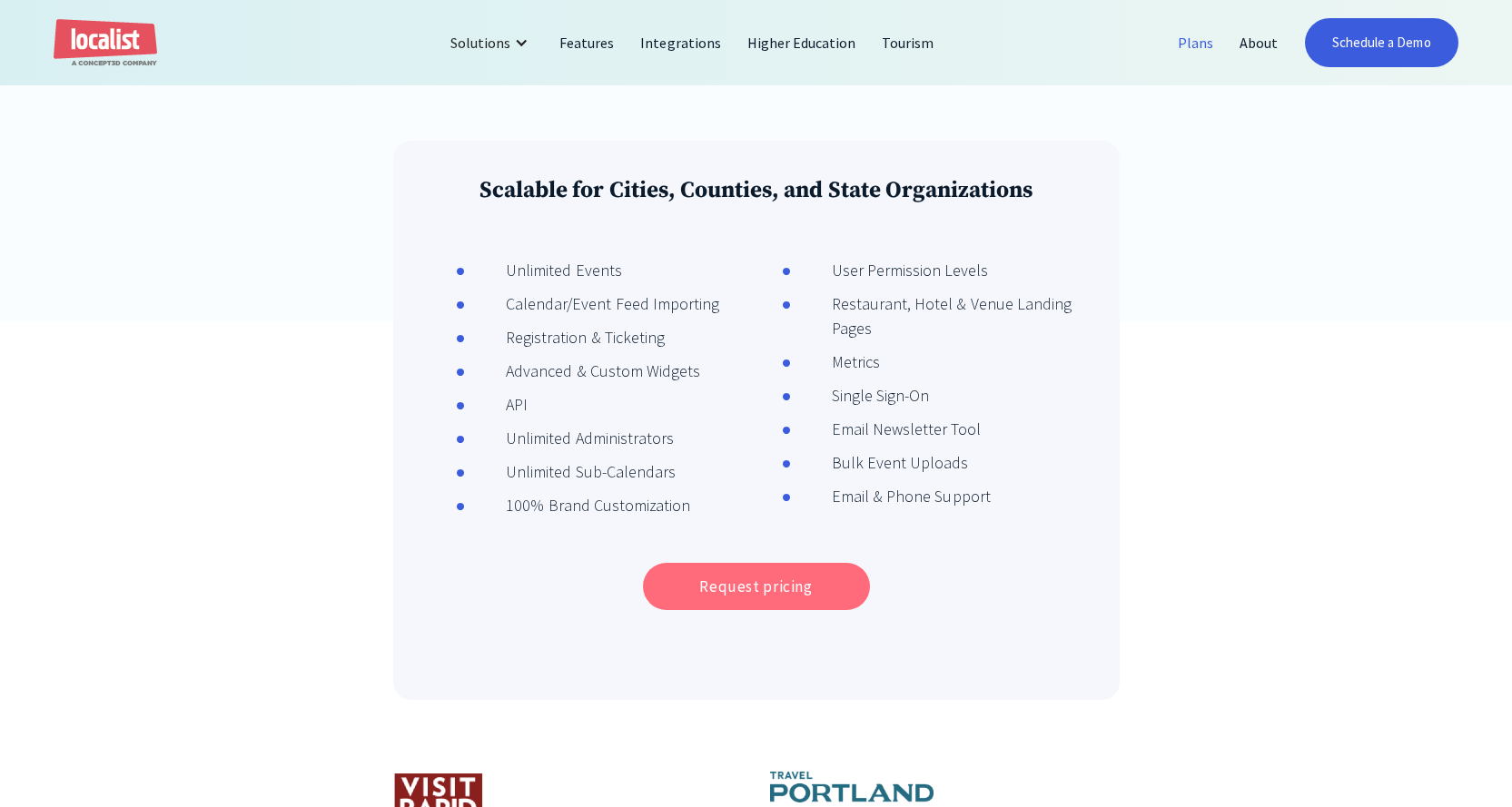
click at [837, 597] on link "Request pricing" at bounding box center [756, 586] width 227 height 47
